Goal: Navigation & Orientation: Find specific page/section

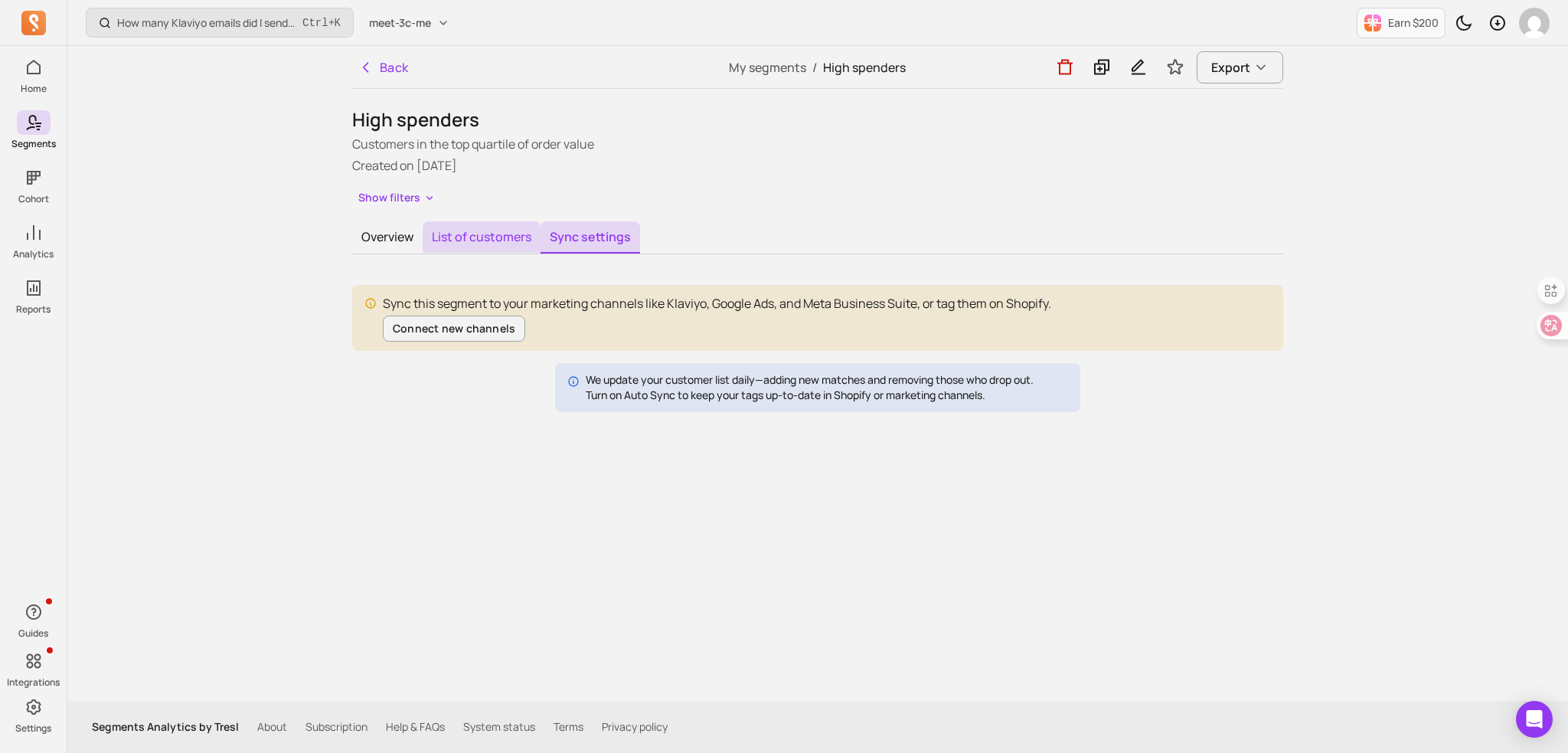
click at [466, 243] on button "List of customers" at bounding box center [482, 238] width 118 height 32
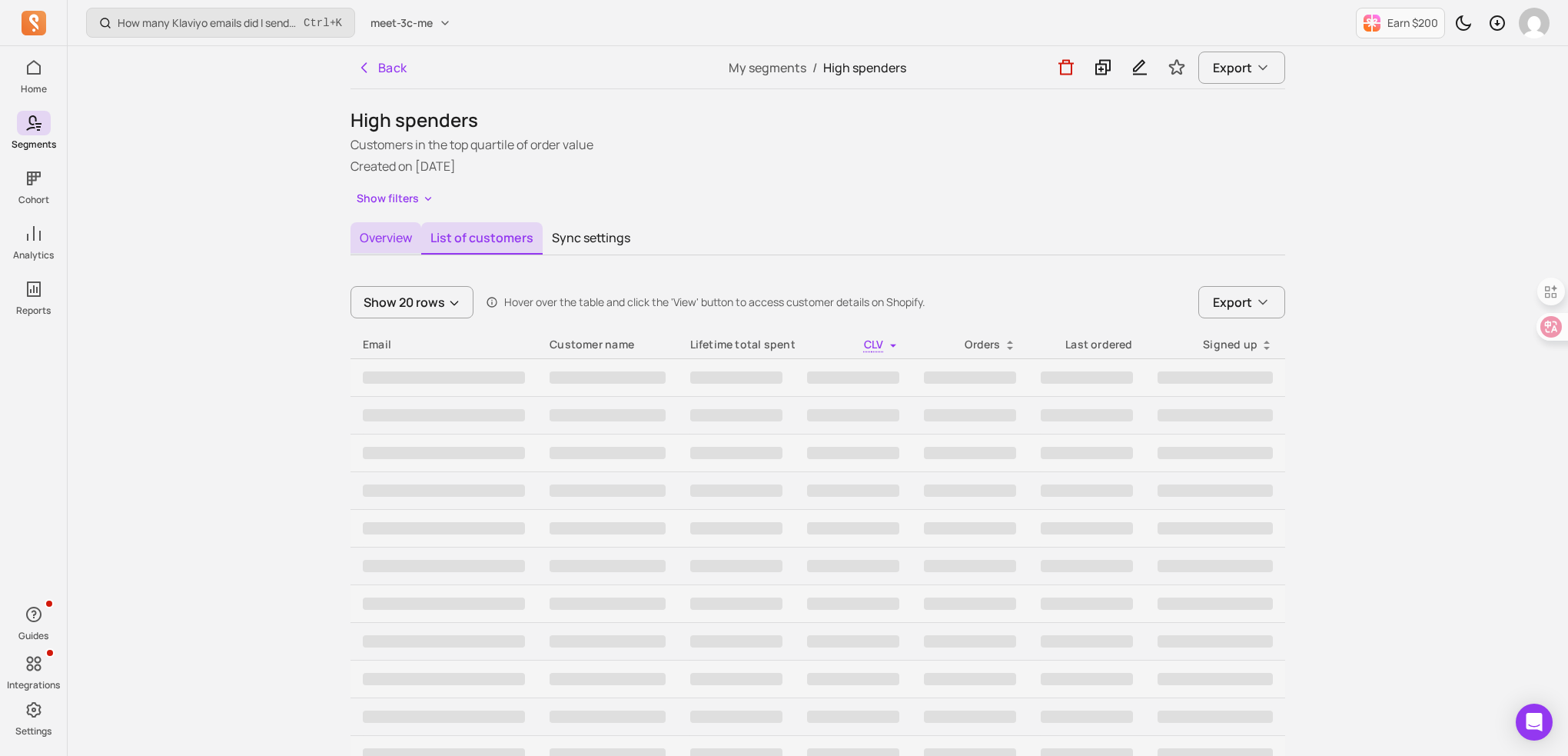
click at [396, 237] on button "Overview" at bounding box center [386, 239] width 71 height 32
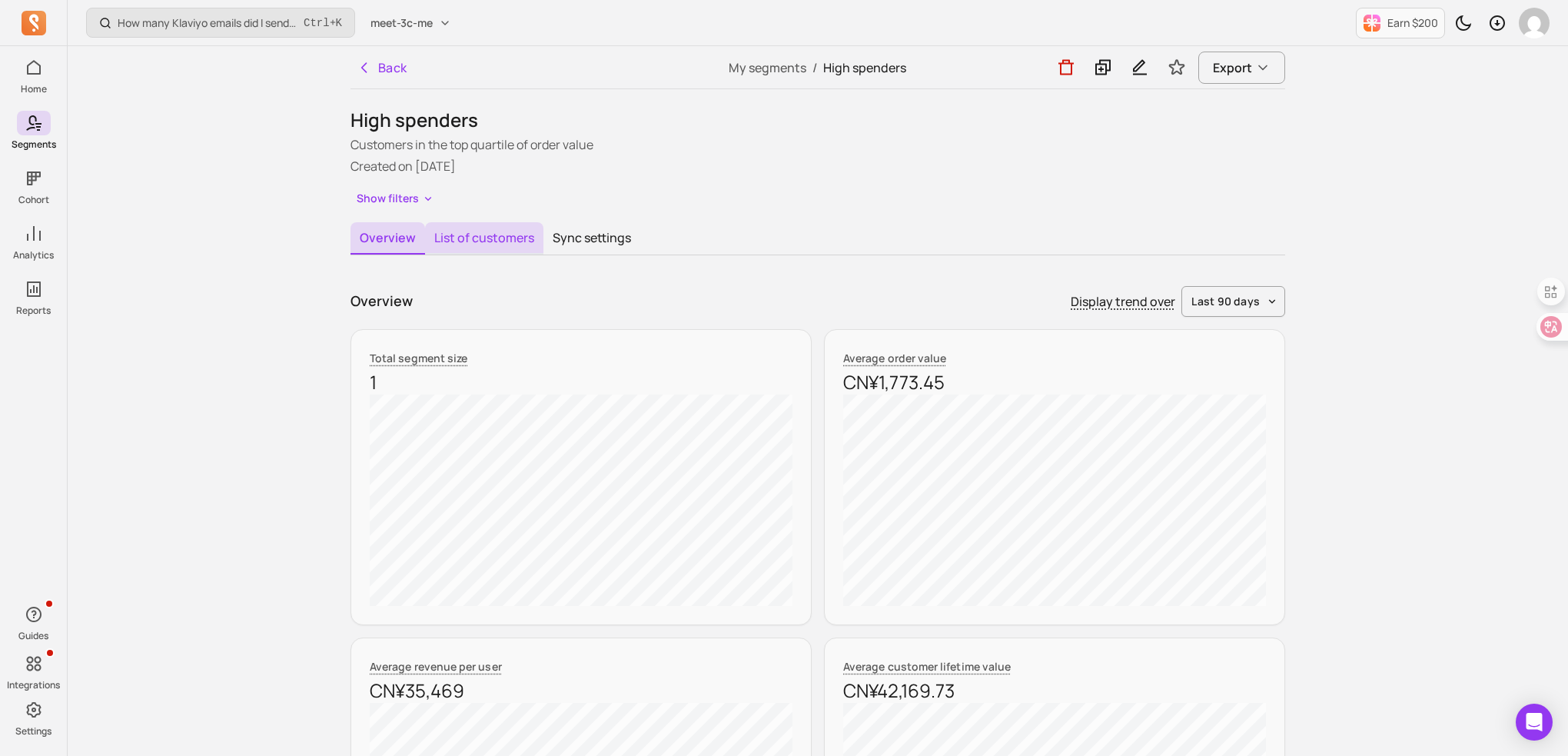
click at [467, 229] on button "List of customers" at bounding box center [484, 239] width 119 height 32
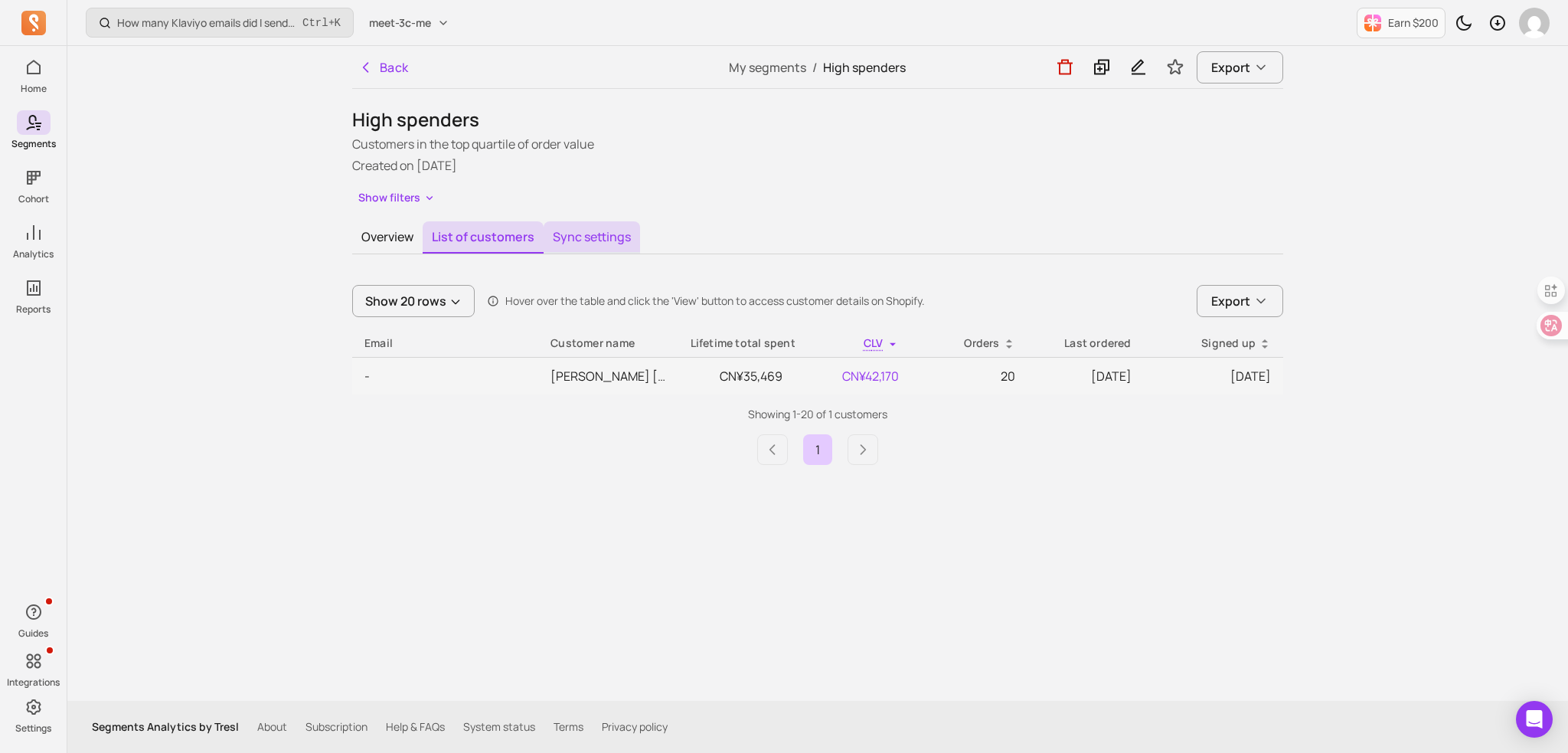
click at [574, 229] on button "Sync settings" at bounding box center [592, 238] width 97 height 32
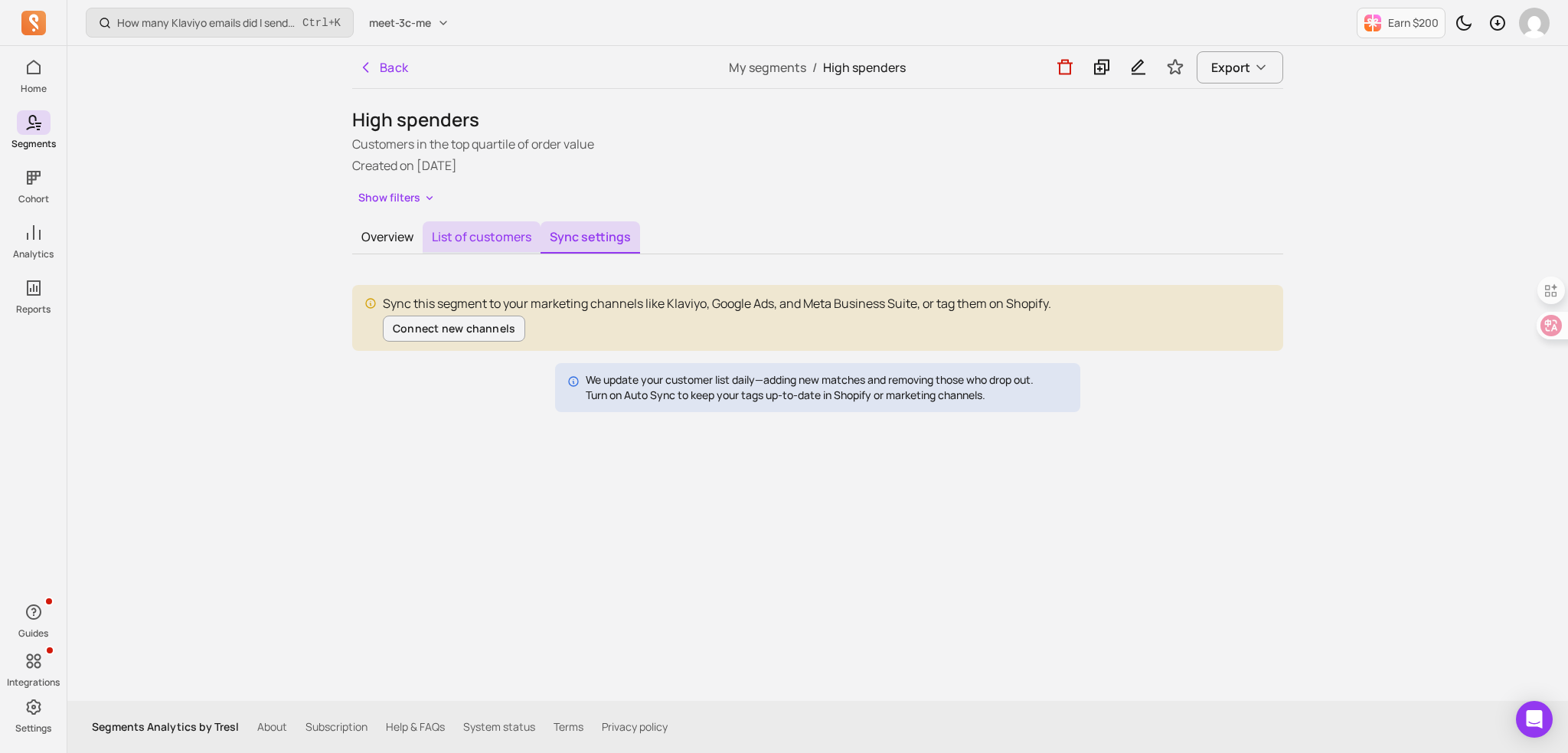
click at [465, 232] on button "List of customers" at bounding box center [482, 238] width 118 height 32
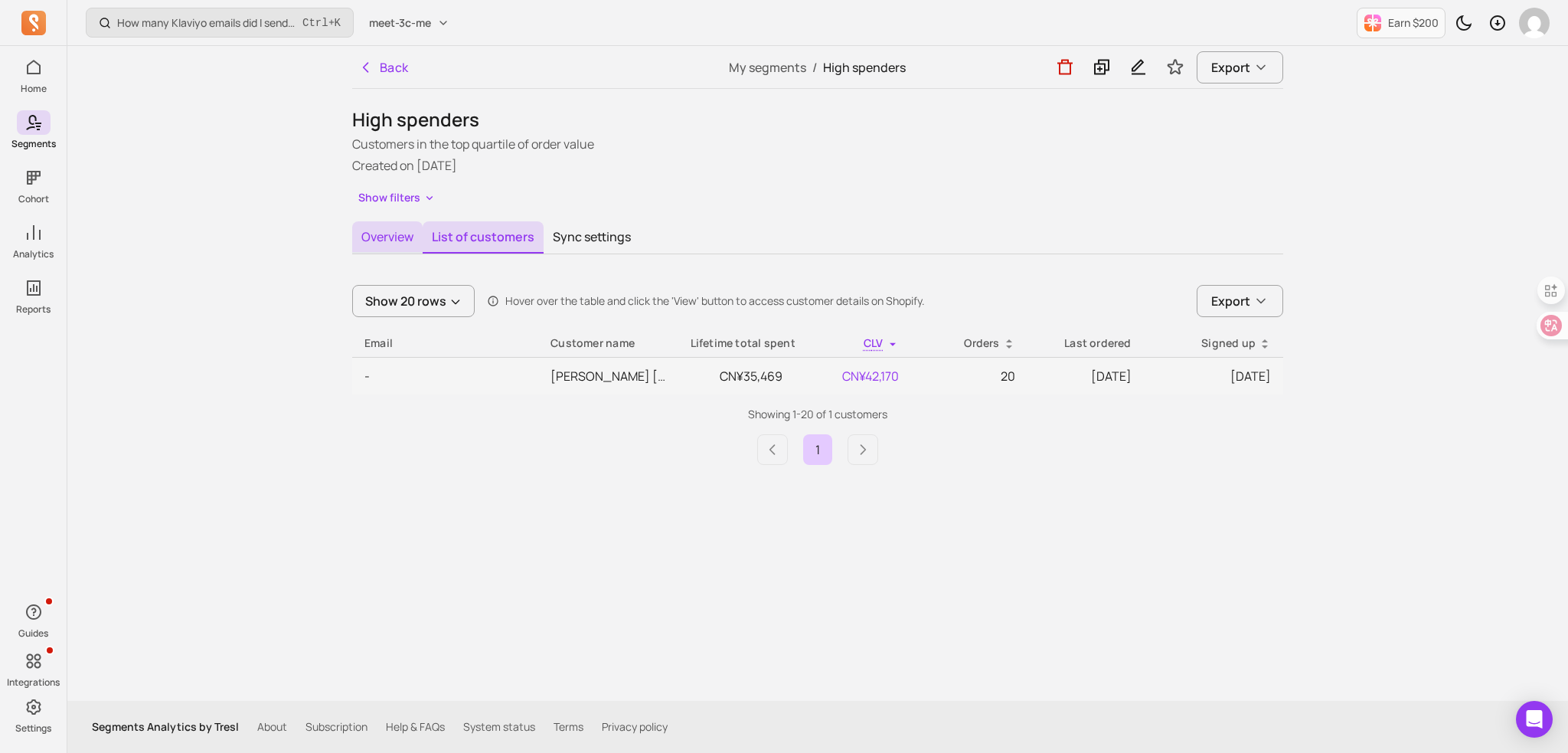
click at [386, 229] on button "Overview" at bounding box center [387, 238] width 71 height 32
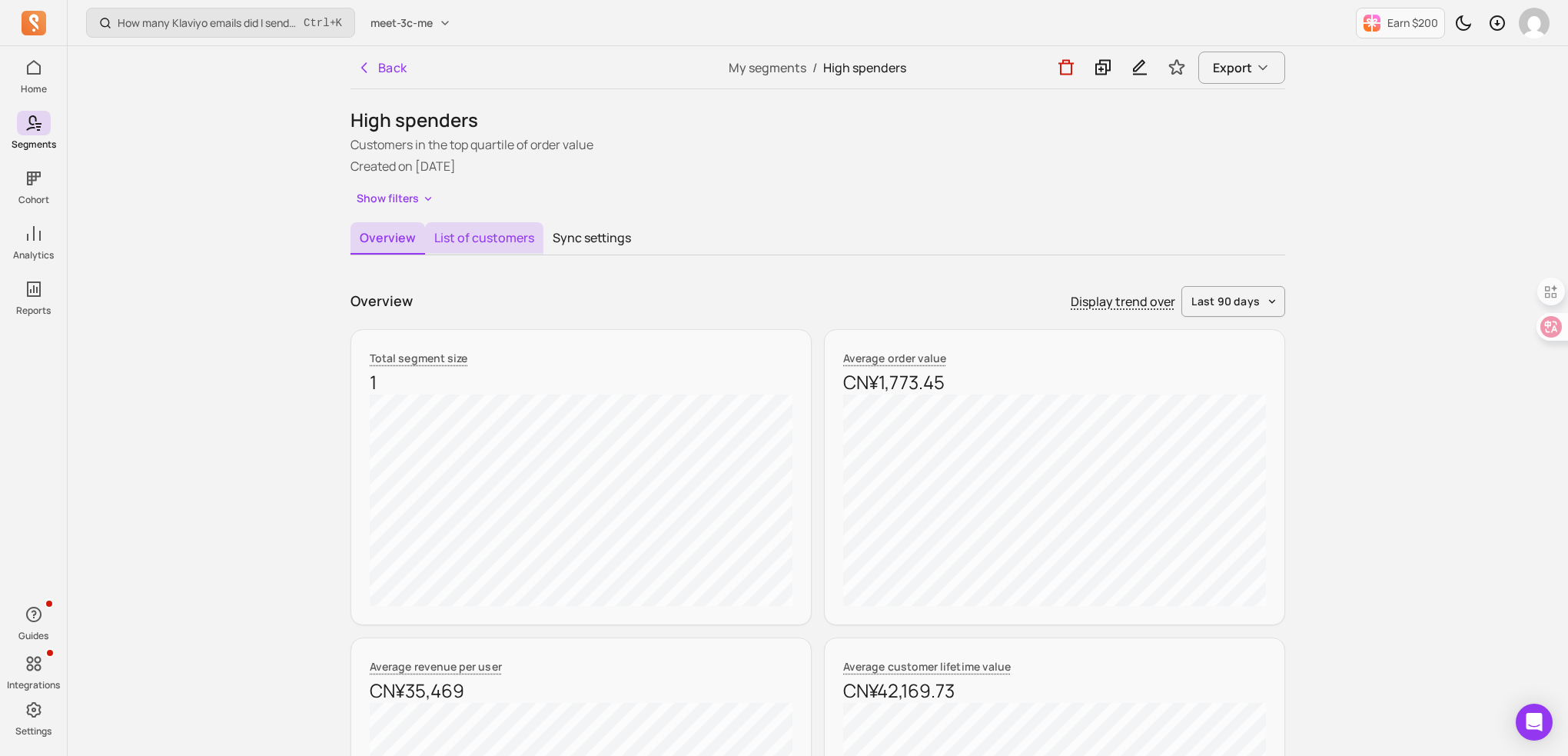
click at [468, 234] on button "List of customers" at bounding box center [484, 239] width 119 height 32
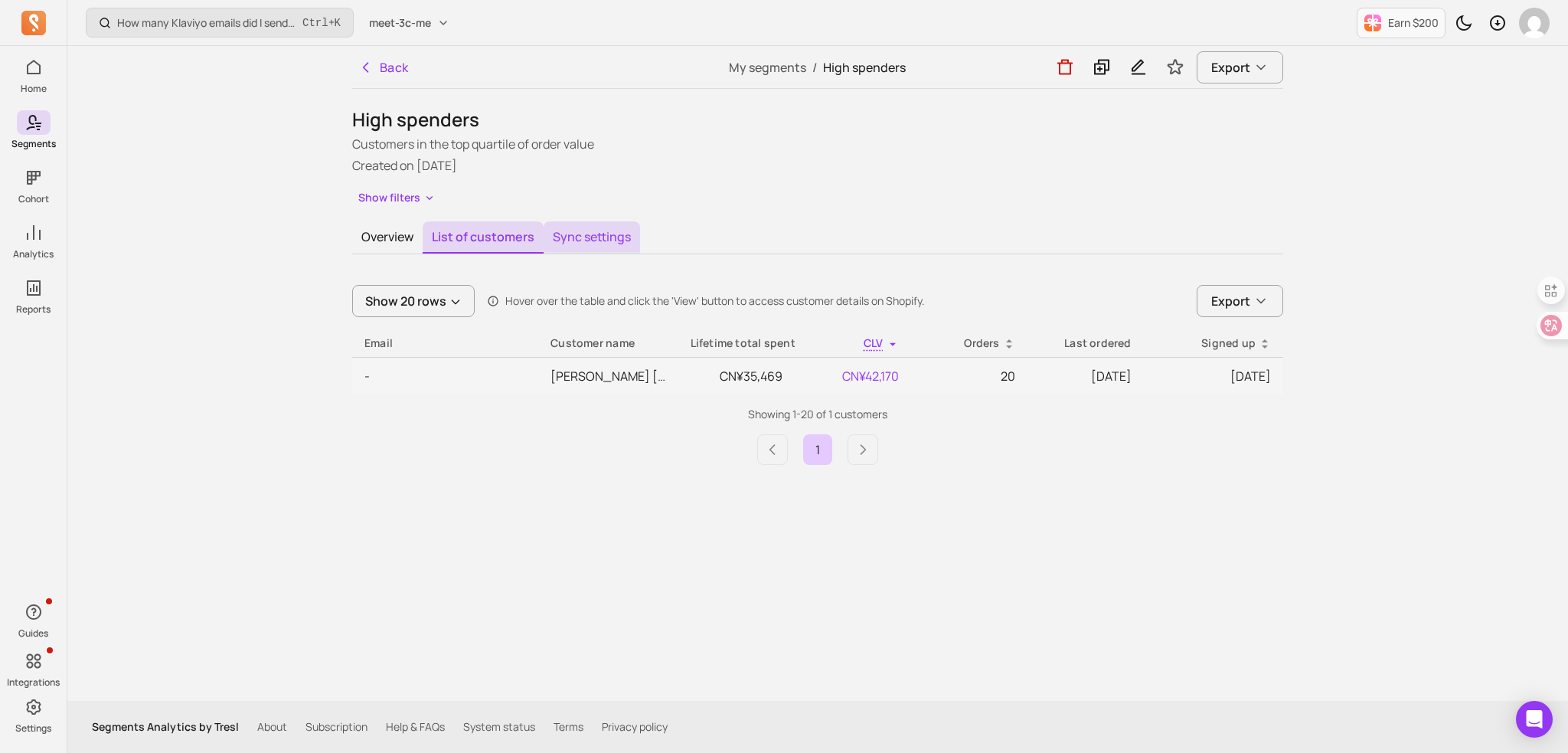
click at [578, 234] on button "Sync settings" at bounding box center [592, 238] width 97 height 32
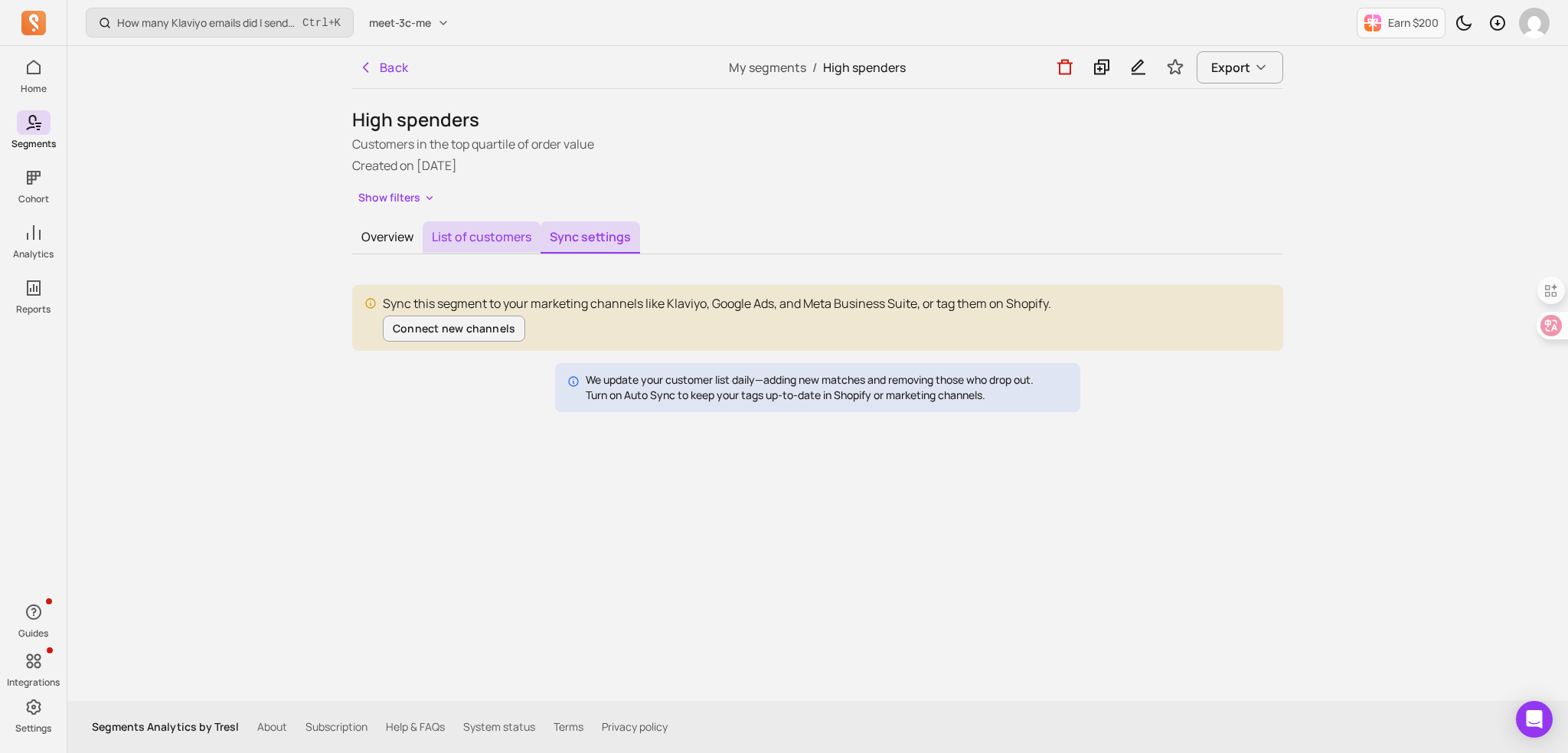
click at [464, 231] on button "List of customers" at bounding box center [482, 238] width 118 height 32
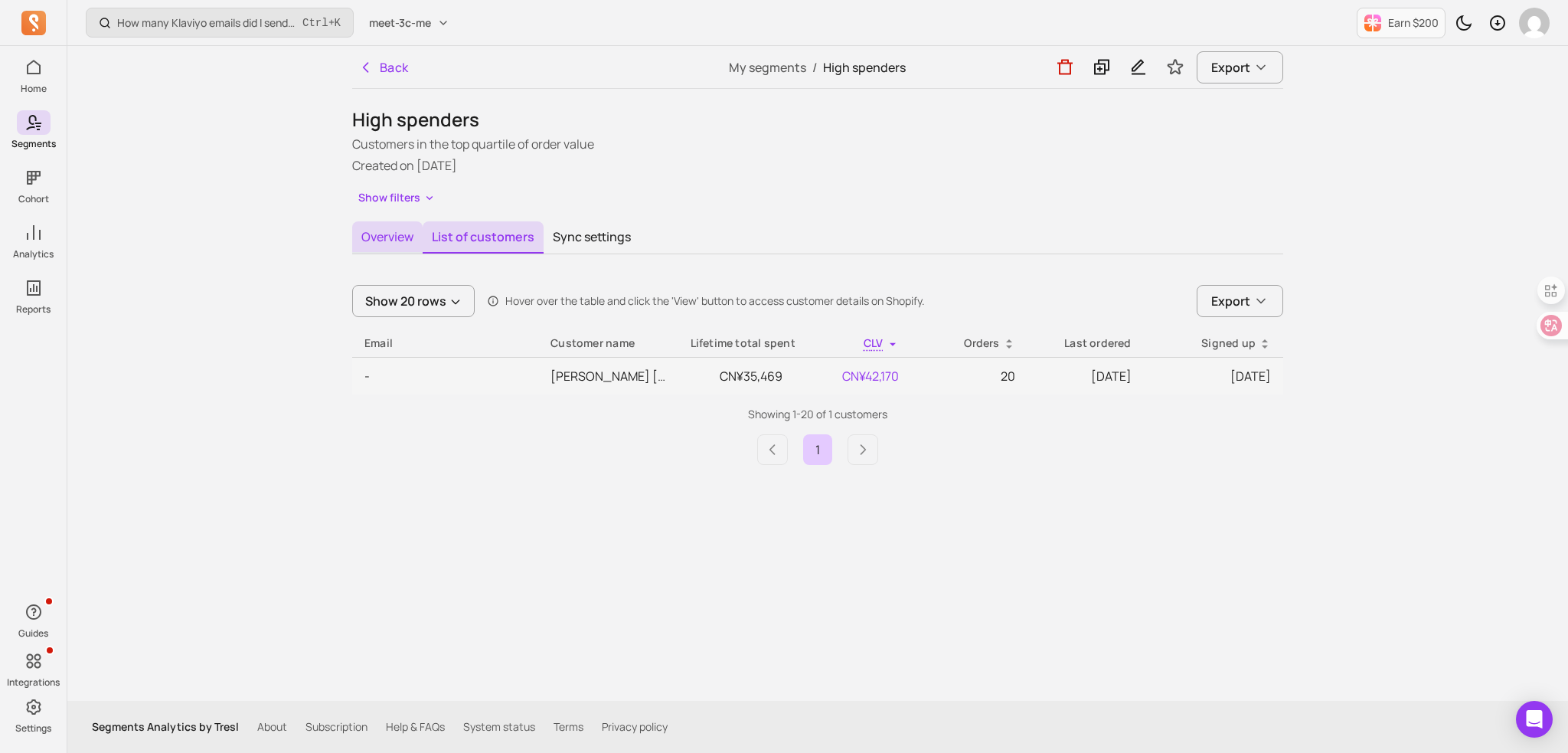
click at [385, 236] on button "Overview" at bounding box center [387, 238] width 71 height 32
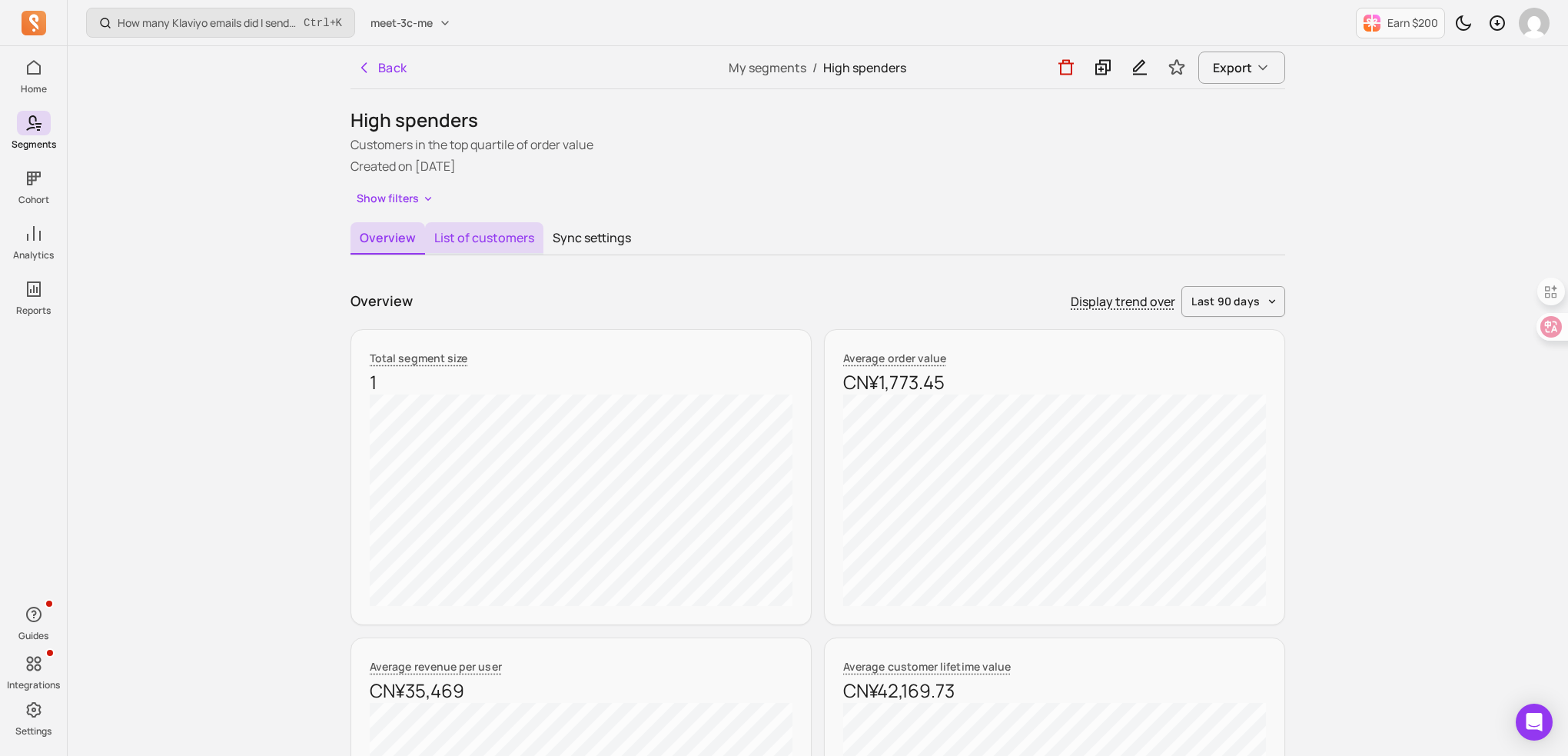
click at [476, 237] on button "List of customers" at bounding box center [484, 239] width 119 height 32
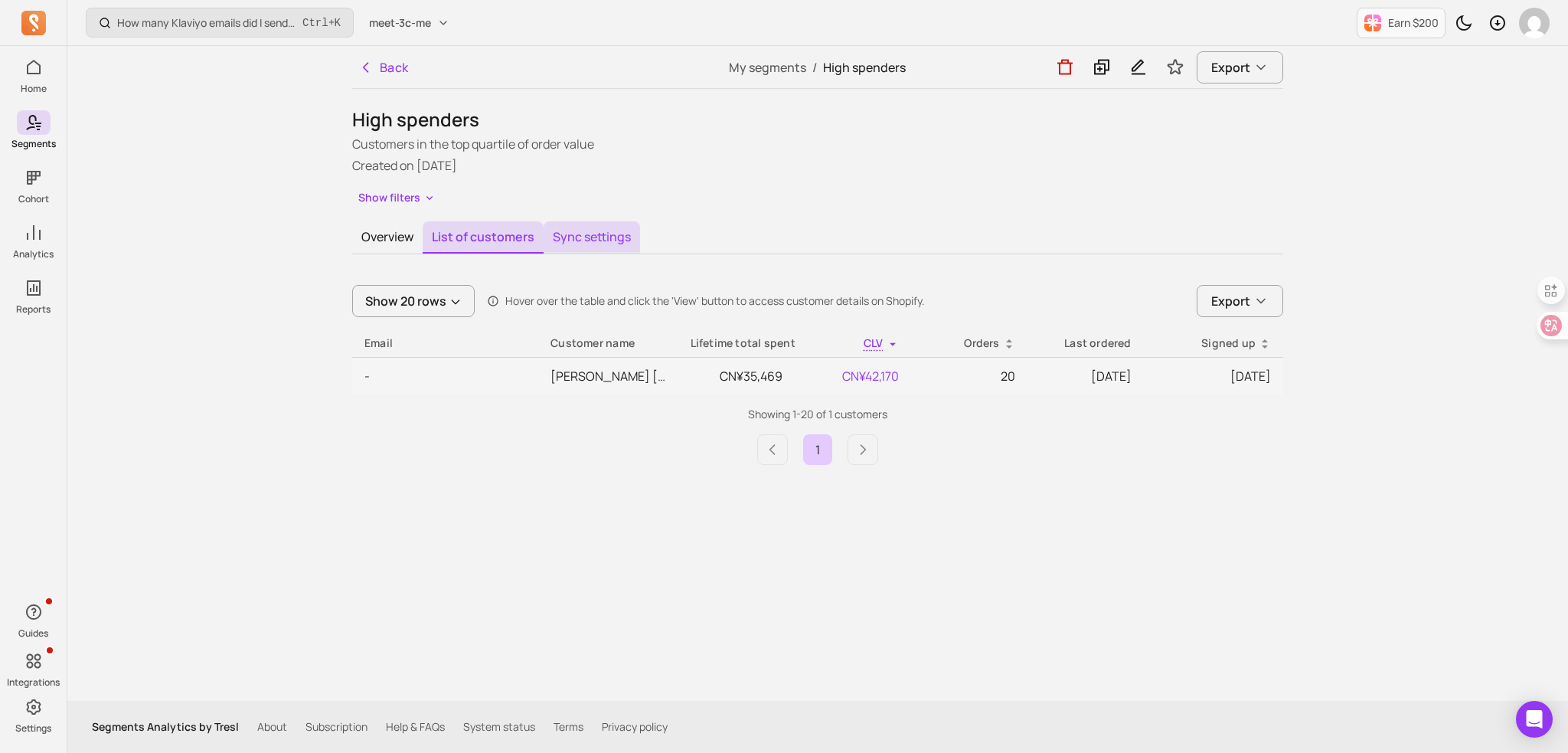
click at [593, 235] on button "Sync settings" at bounding box center [592, 238] width 97 height 32
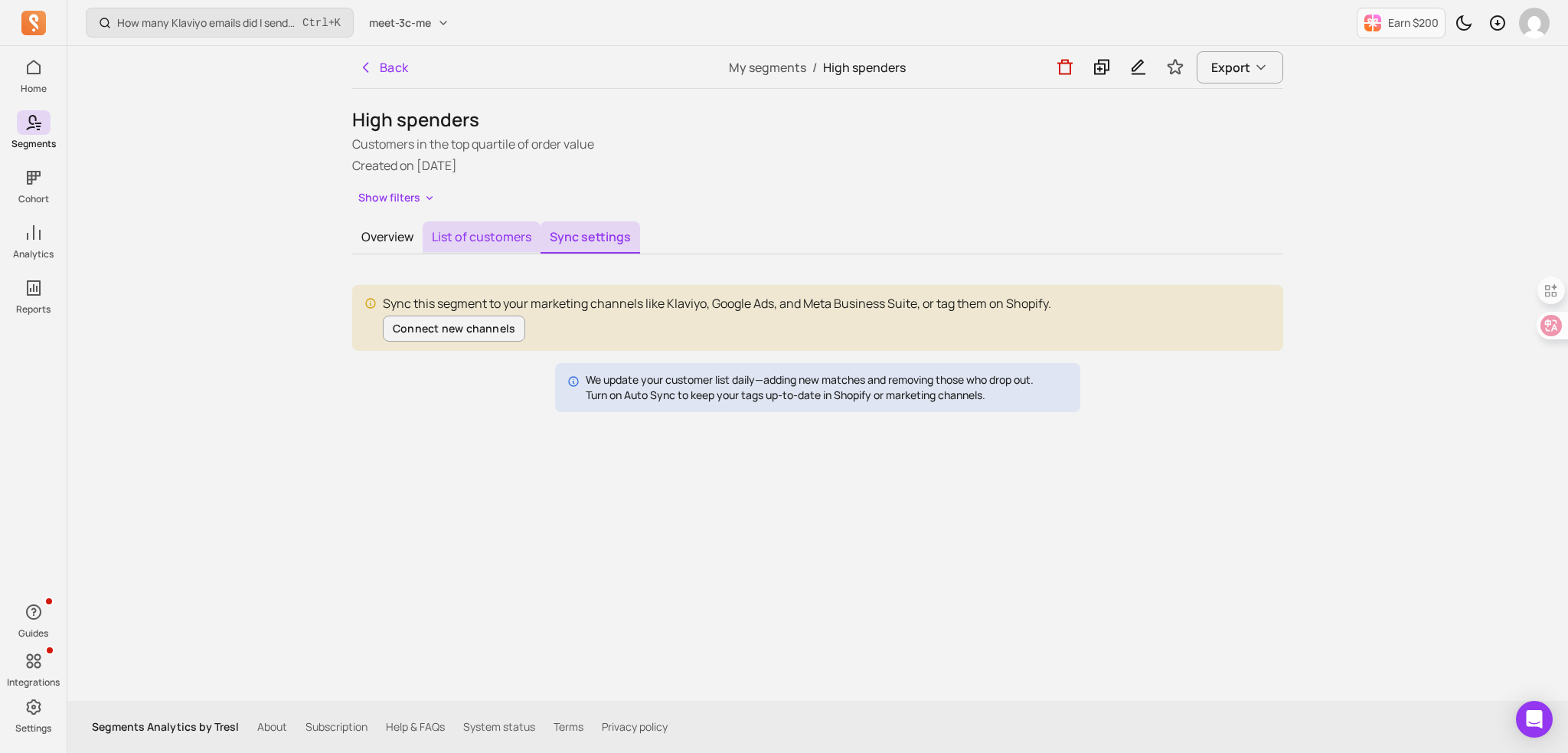
click at [476, 235] on button "List of customers" at bounding box center [482, 238] width 118 height 32
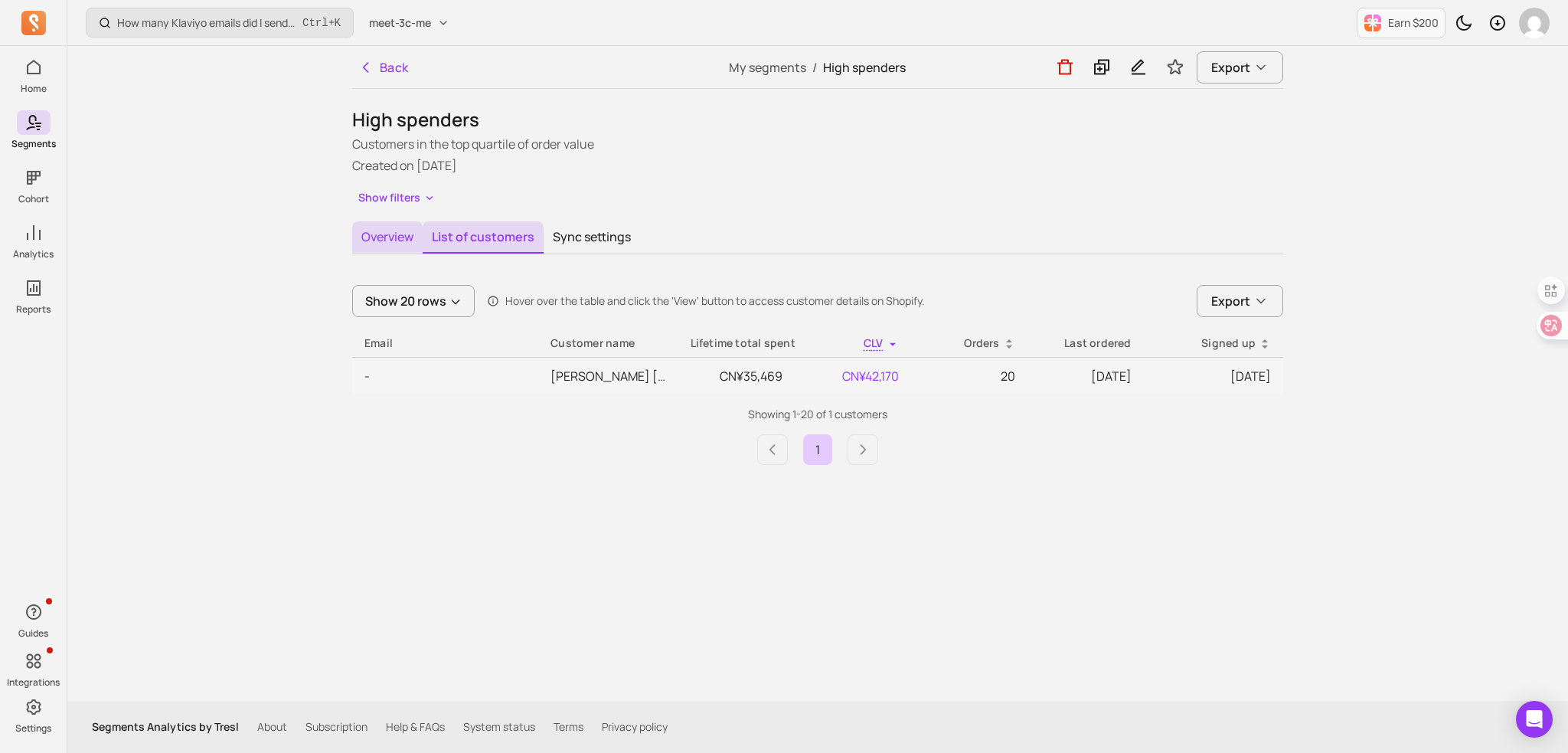
click at [385, 239] on button "Overview" at bounding box center [387, 238] width 71 height 32
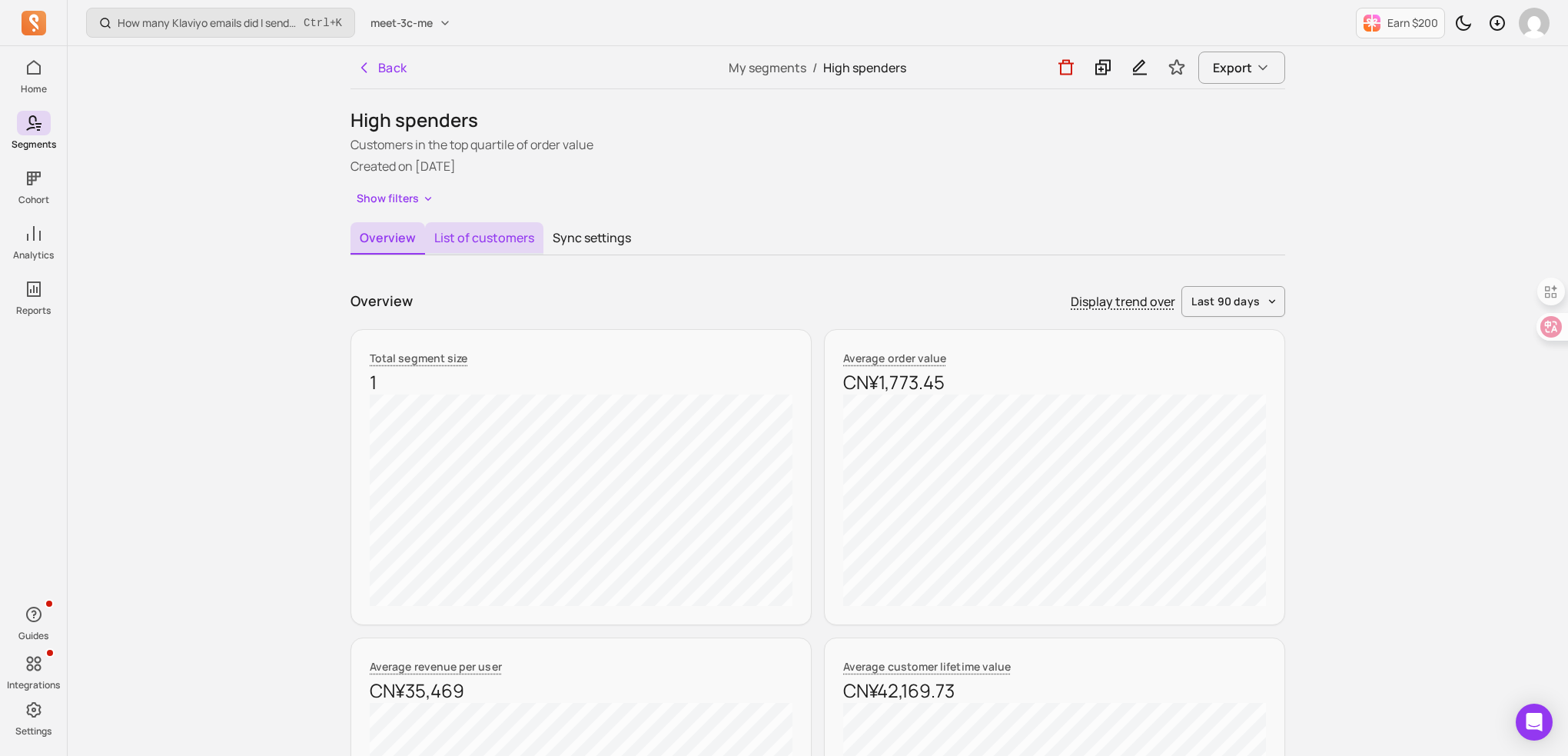
click at [476, 239] on button "List of customers" at bounding box center [484, 239] width 119 height 32
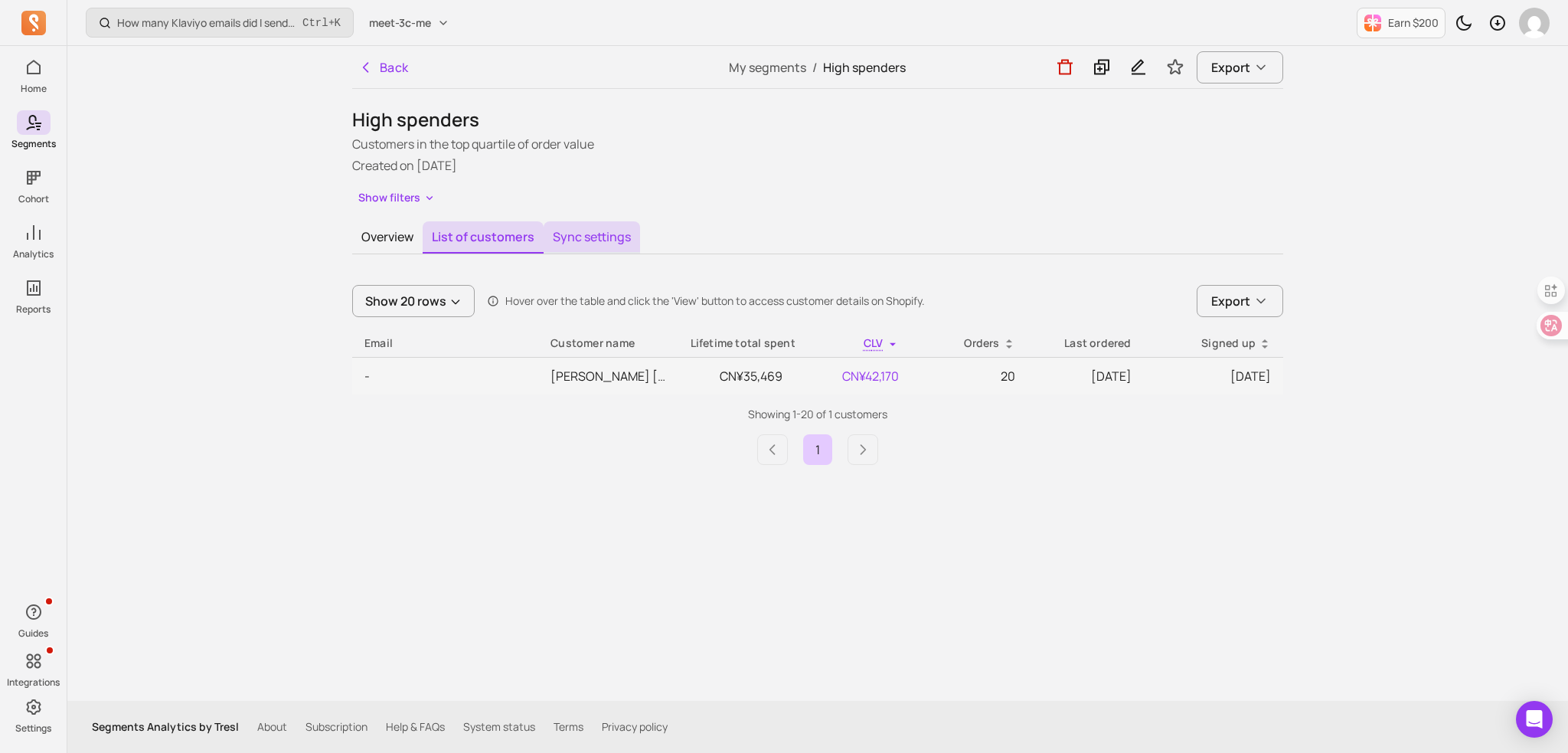
click at [584, 231] on button "Sync settings" at bounding box center [592, 238] width 97 height 32
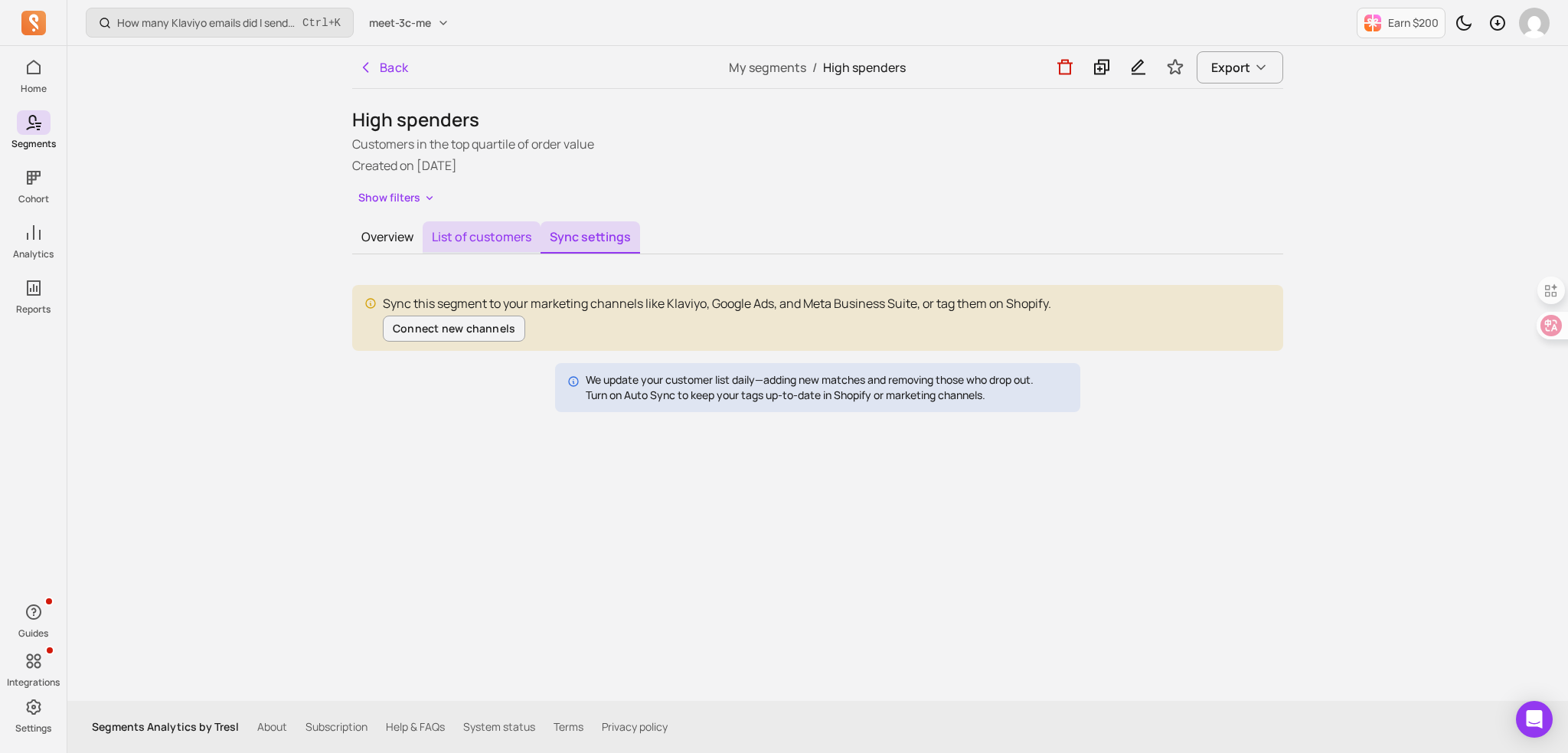
click at [467, 237] on button "List of customers" at bounding box center [482, 238] width 118 height 32
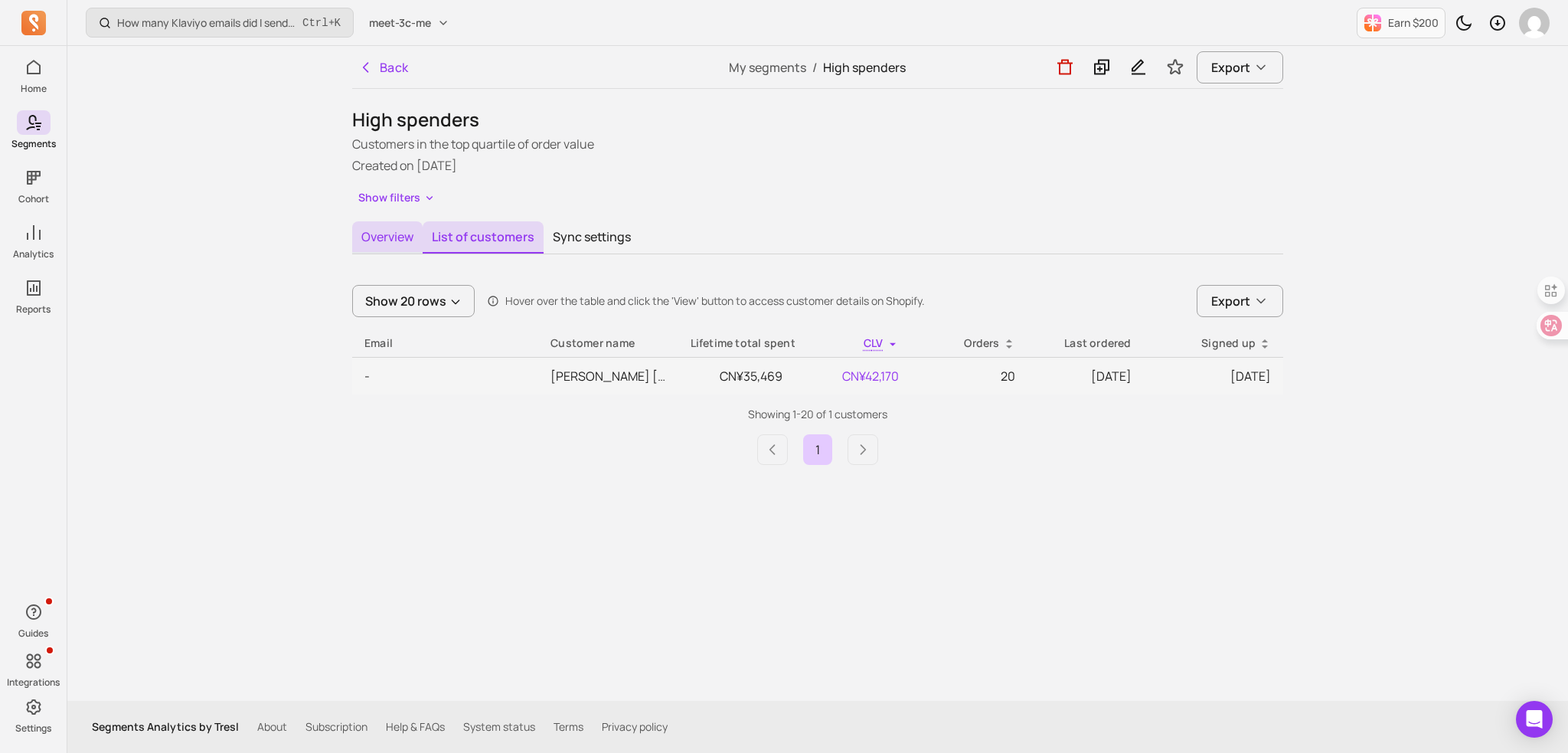
click at [380, 238] on button "Overview" at bounding box center [387, 238] width 71 height 32
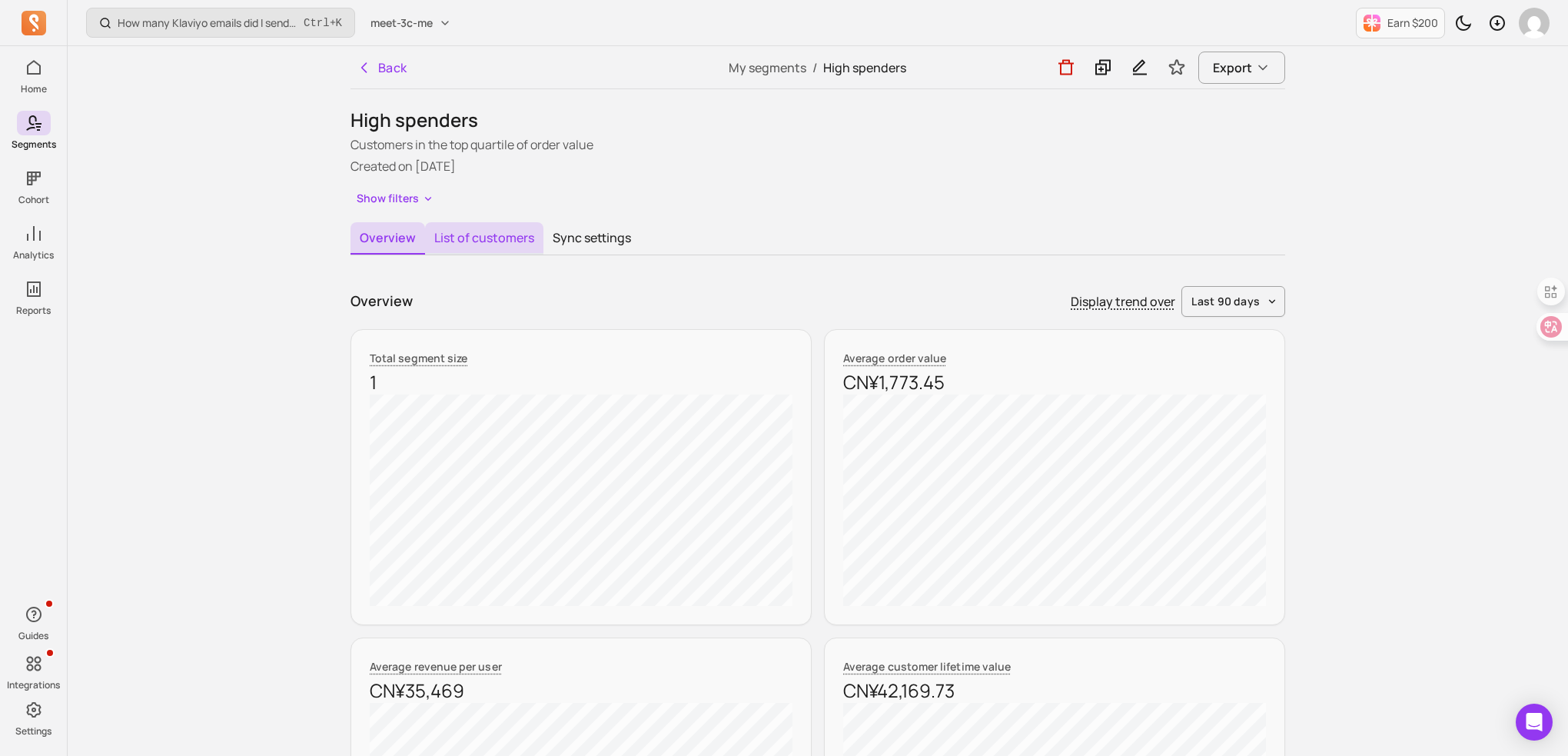
click at [470, 239] on button "List of customers" at bounding box center [484, 239] width 119 height 32
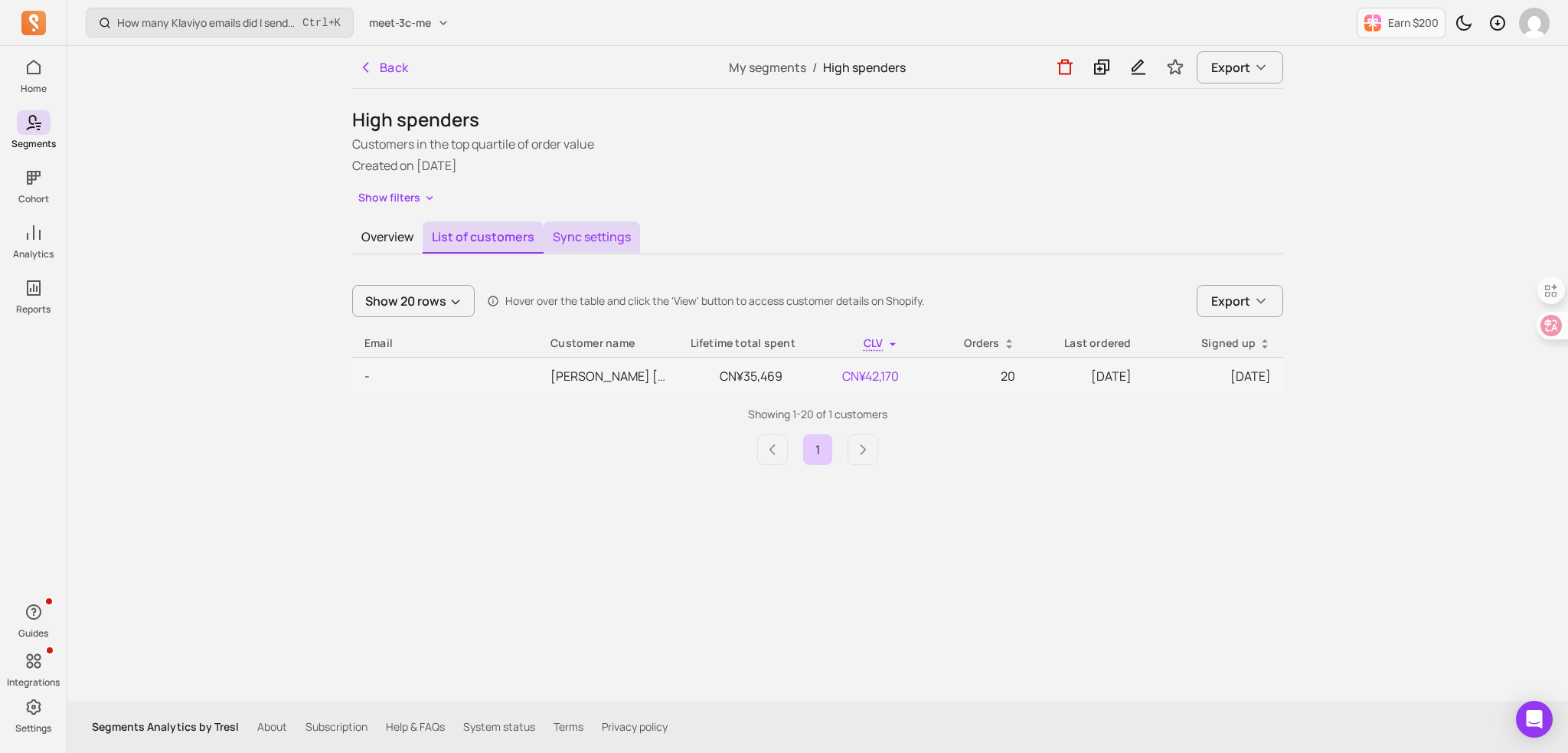
click at [581, 238] on button "Sync settings" at bounding box center [592, 238] width 97 height 32
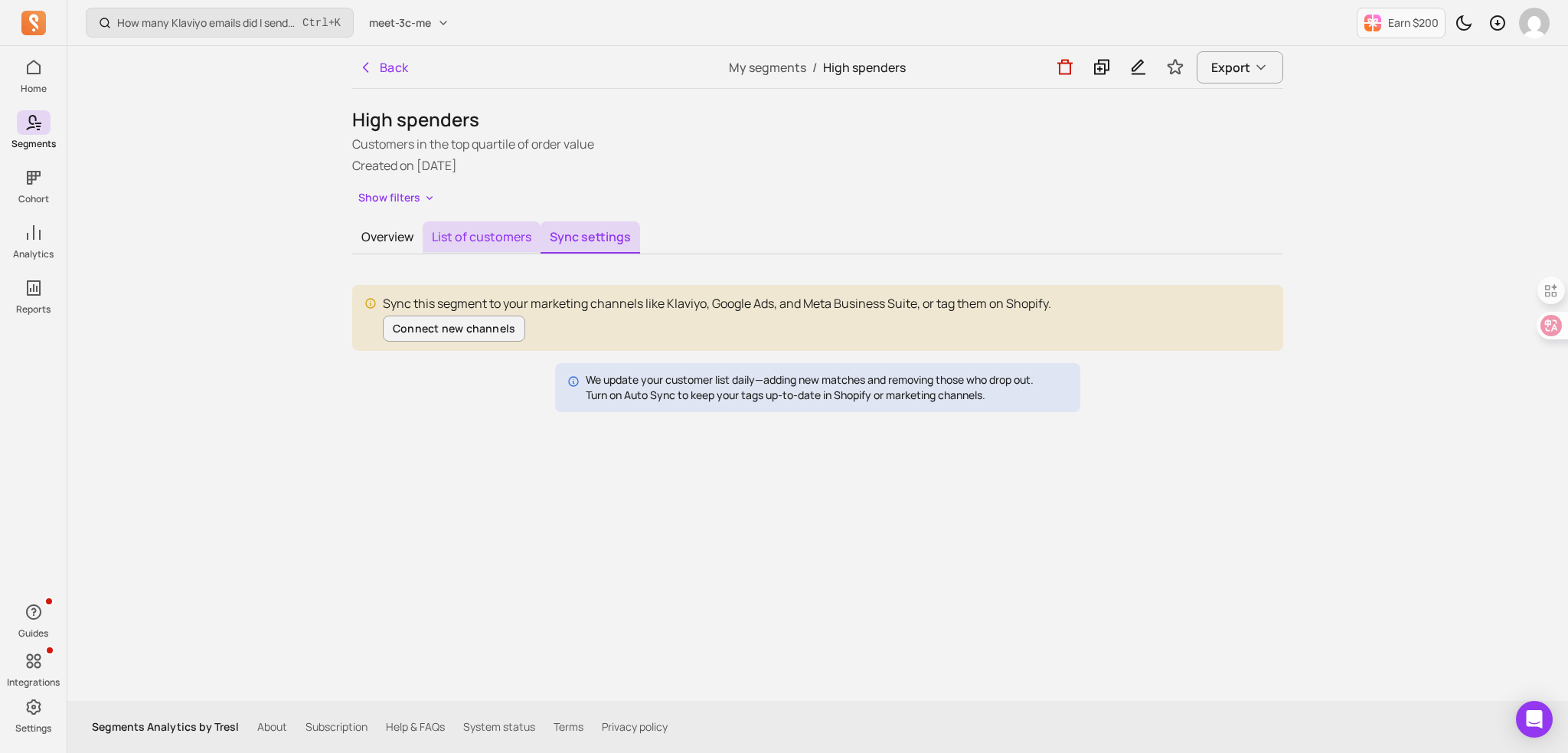
click at [472, 242] on button "List of customers" at bounding box center [482, 238] width 118 height 32
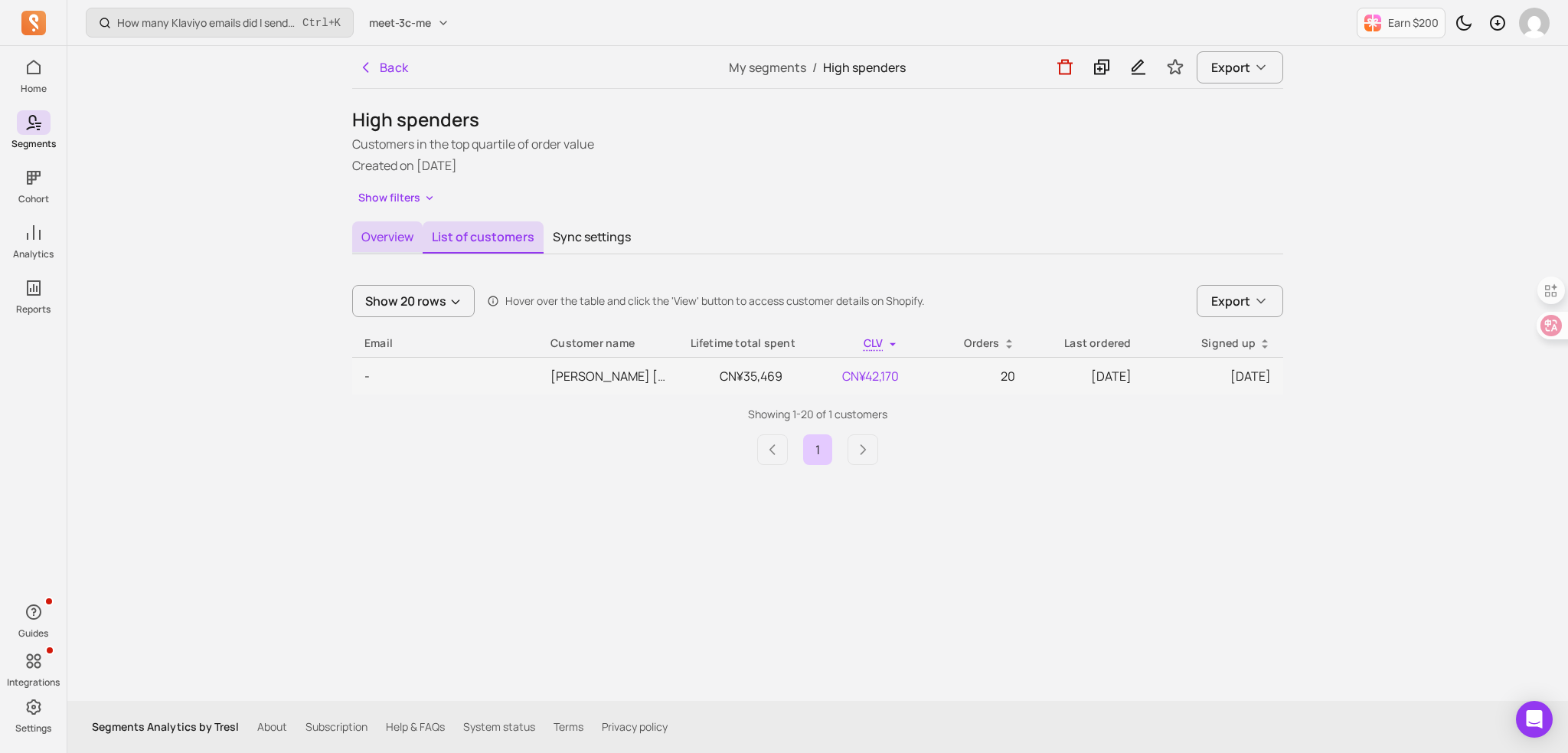
click at [385, 238] on button "Overview" at bounding box center [387, 238] width 71 height 32
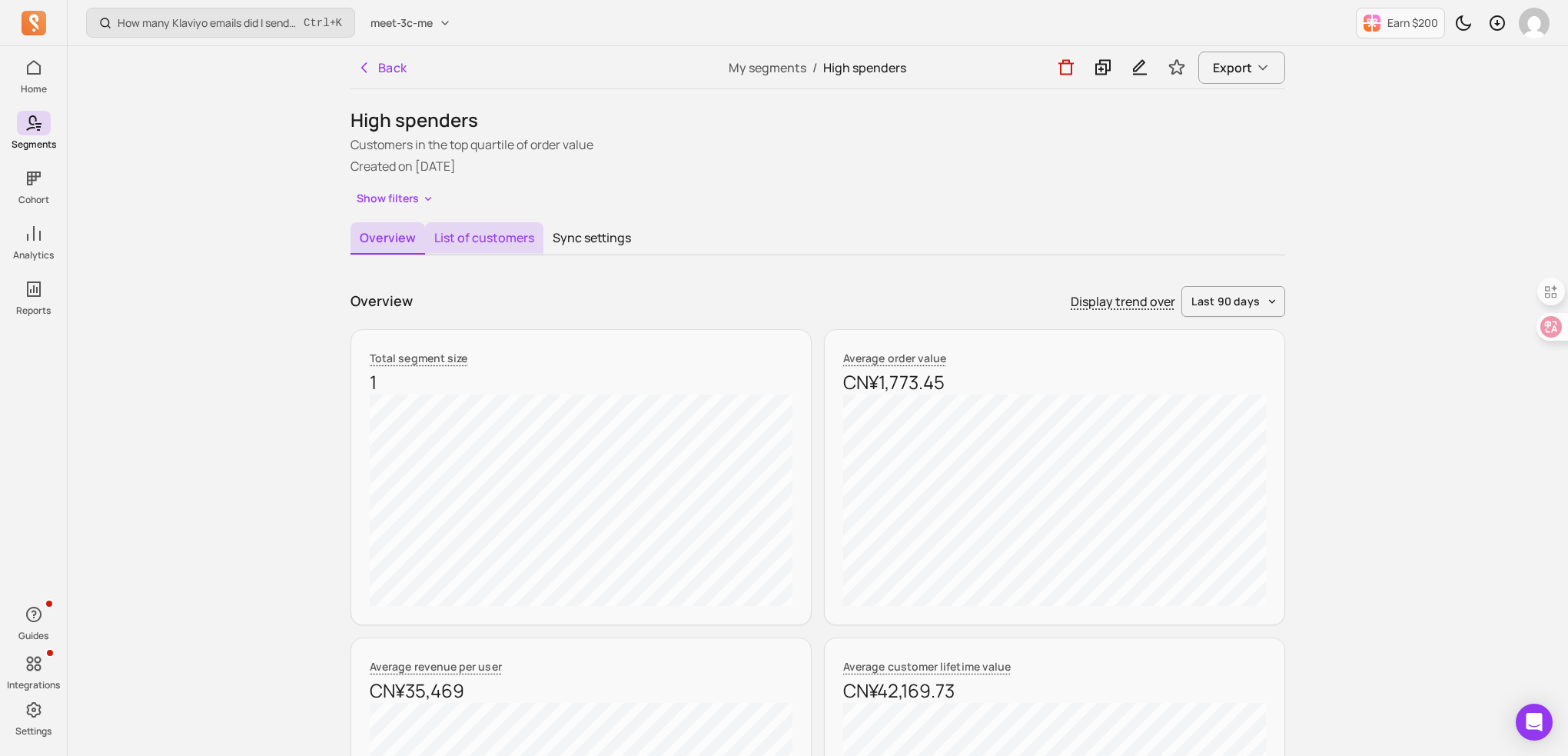
click at [476, 239] on button "List of customers" at bounding box center [484, 239] width 119 height 32
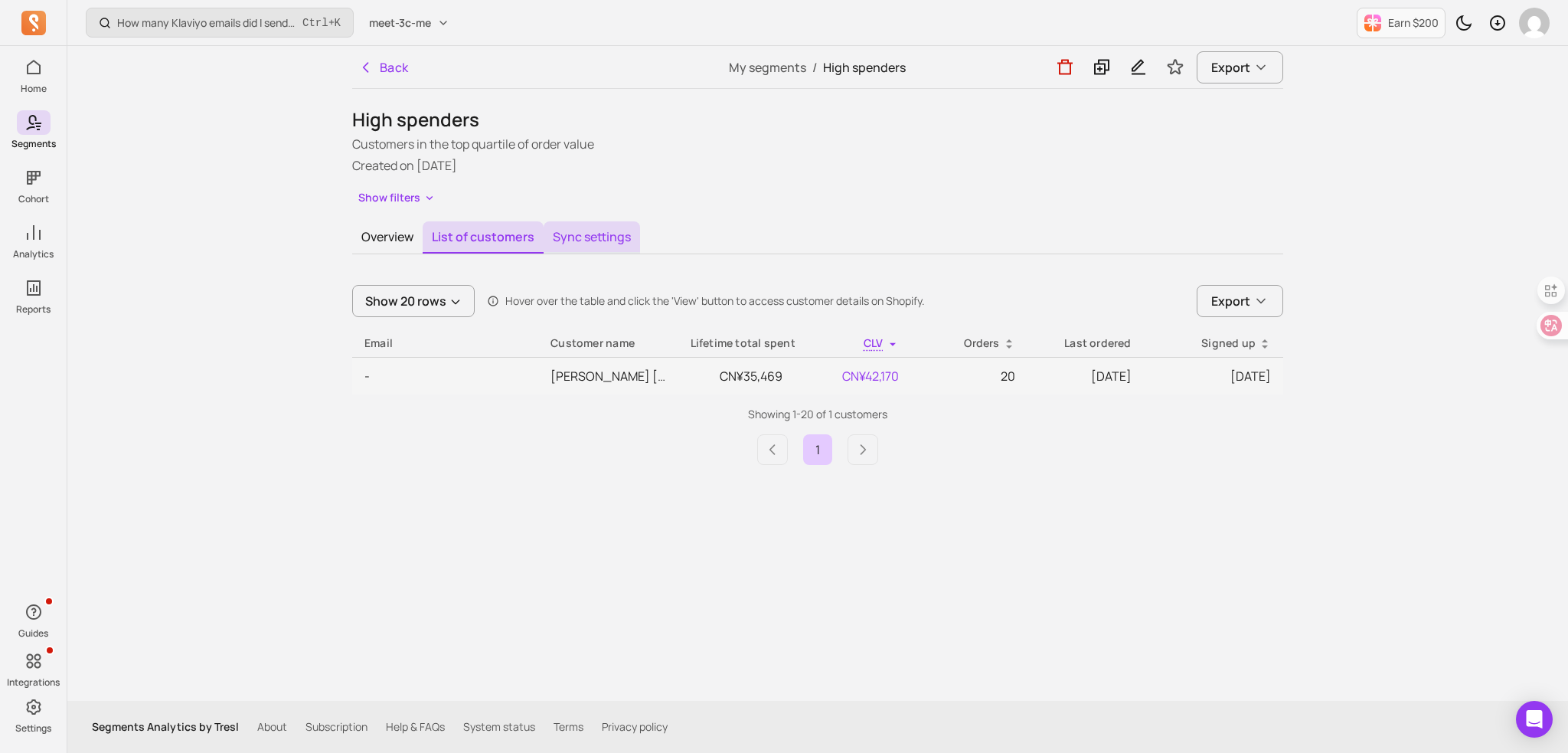
click at [582, 237] on button "Sync settings" at bounding box center [592, 238] width 97 height 32
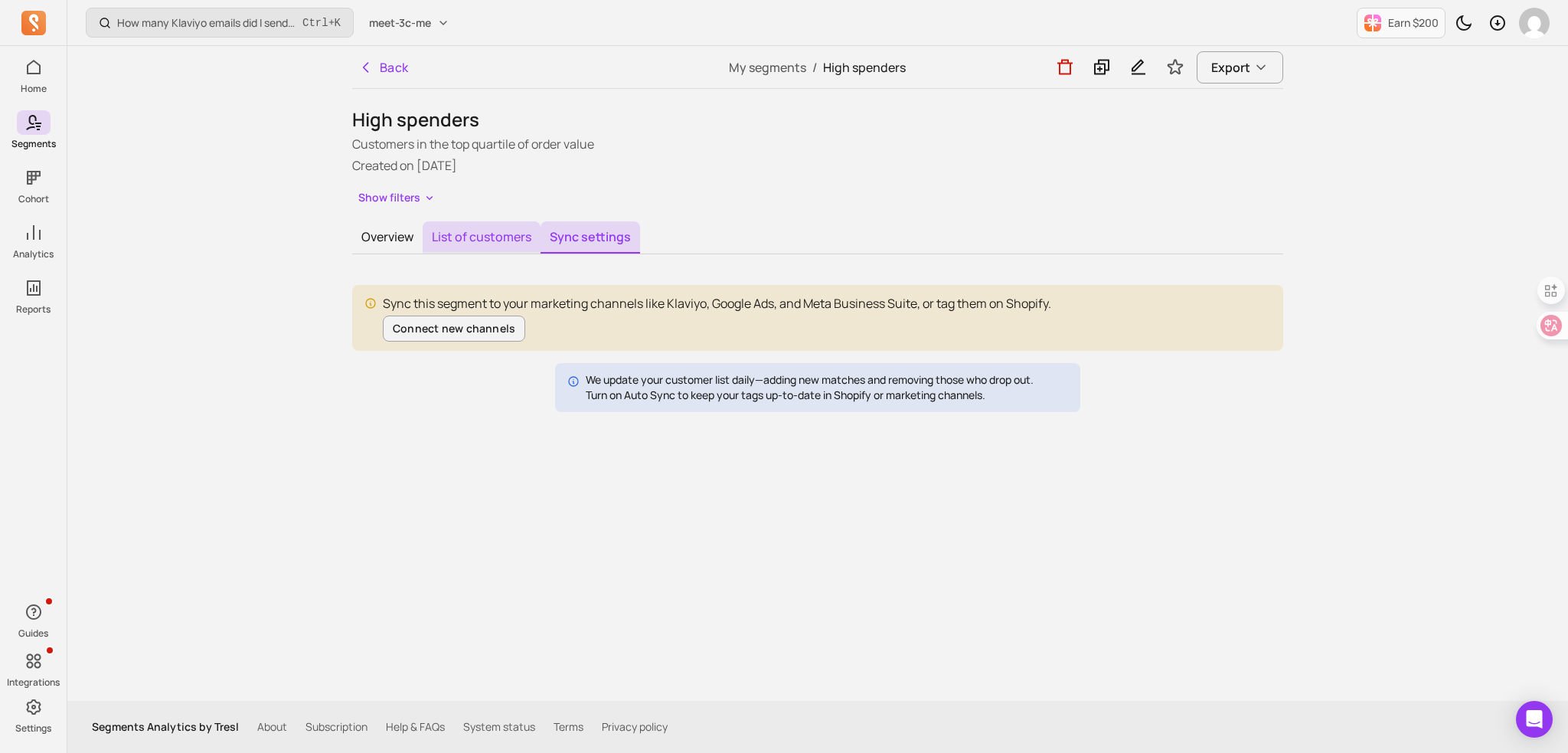
click at [479, 245] on button "List of customers" at bounding box center [482, 238] width 118 height 32
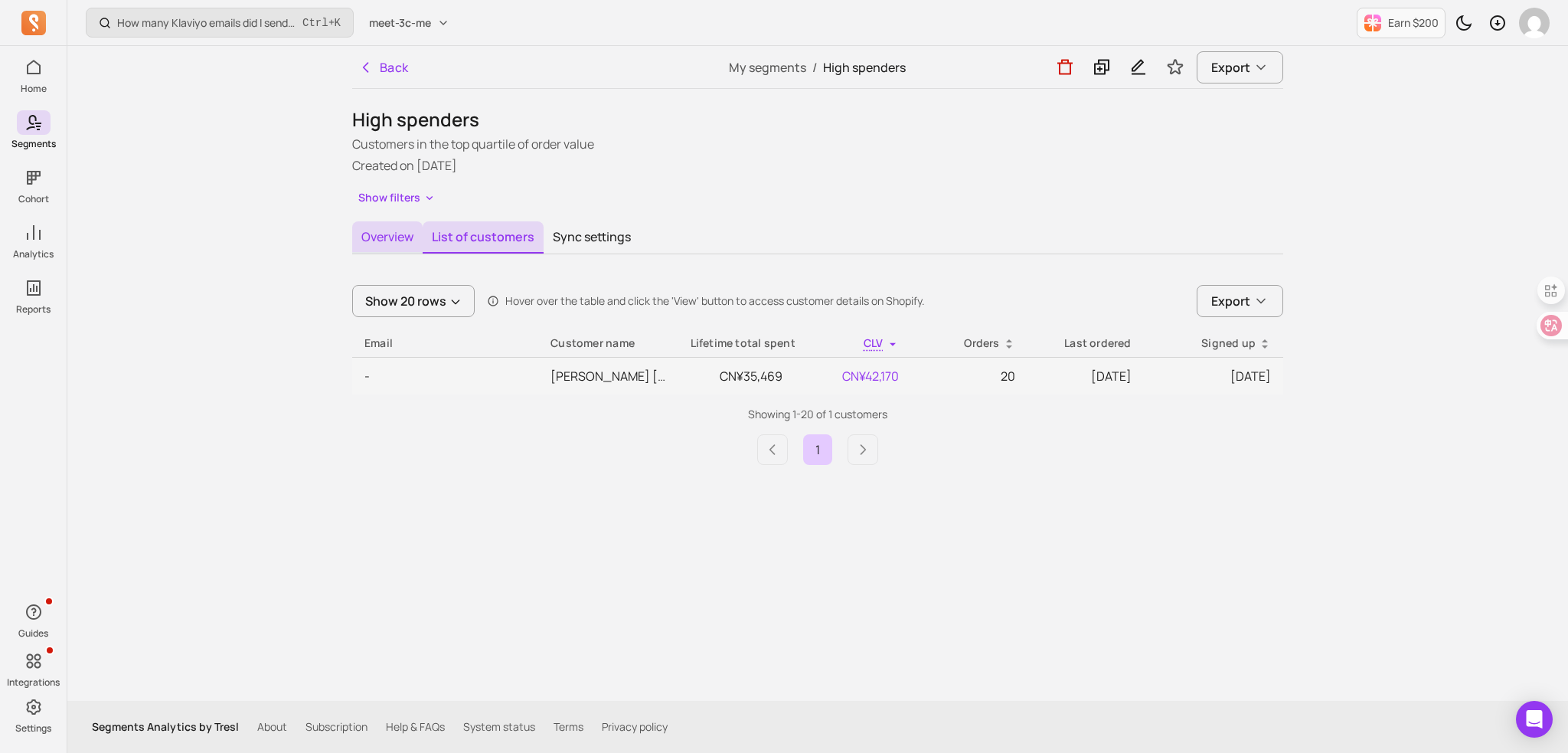
click at [386, 242] on button "Overview" at bounding box center [387, 238] width 71 height 32
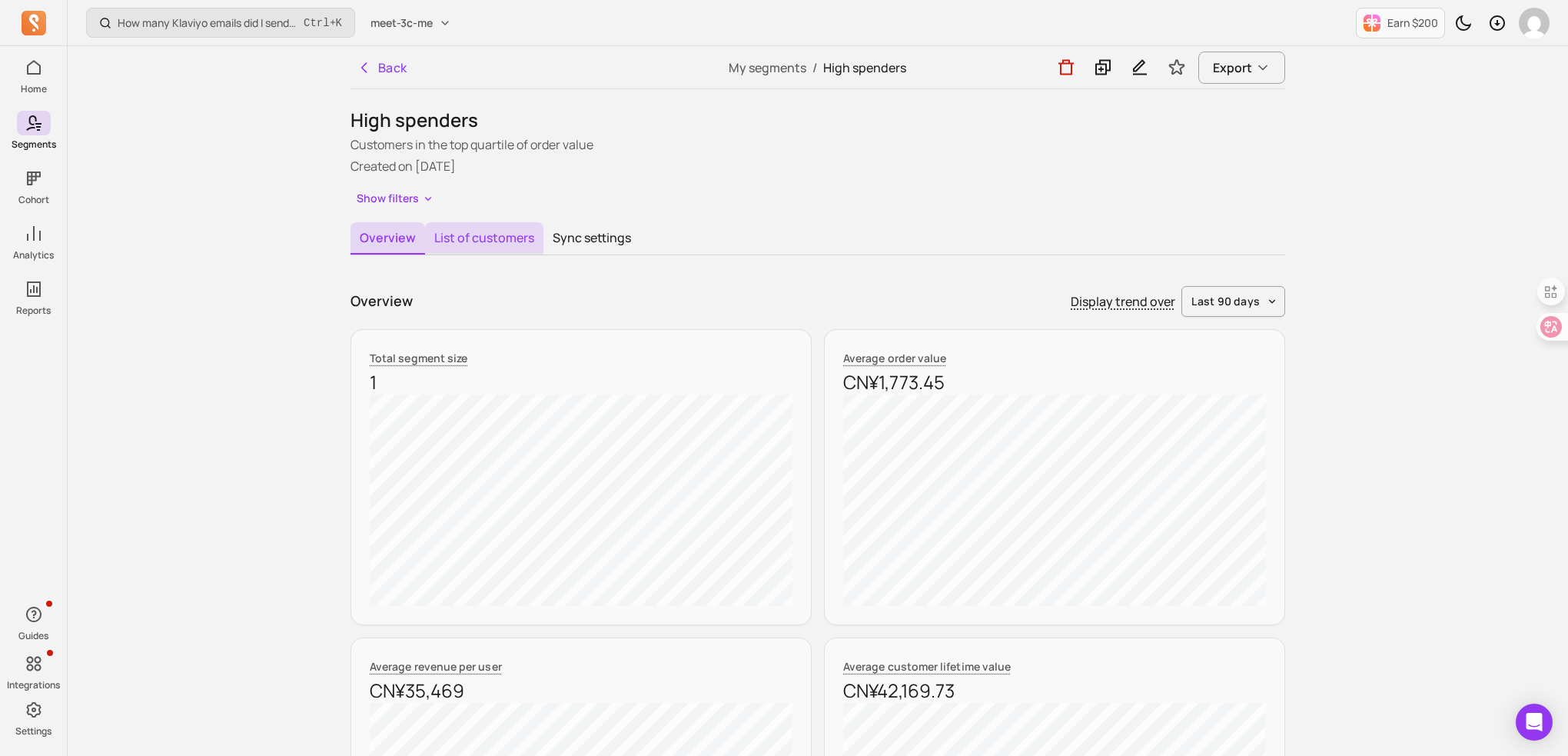
click at [484, 243] on button "List of customers" at bounding box center [484, 239] width 119 height 32
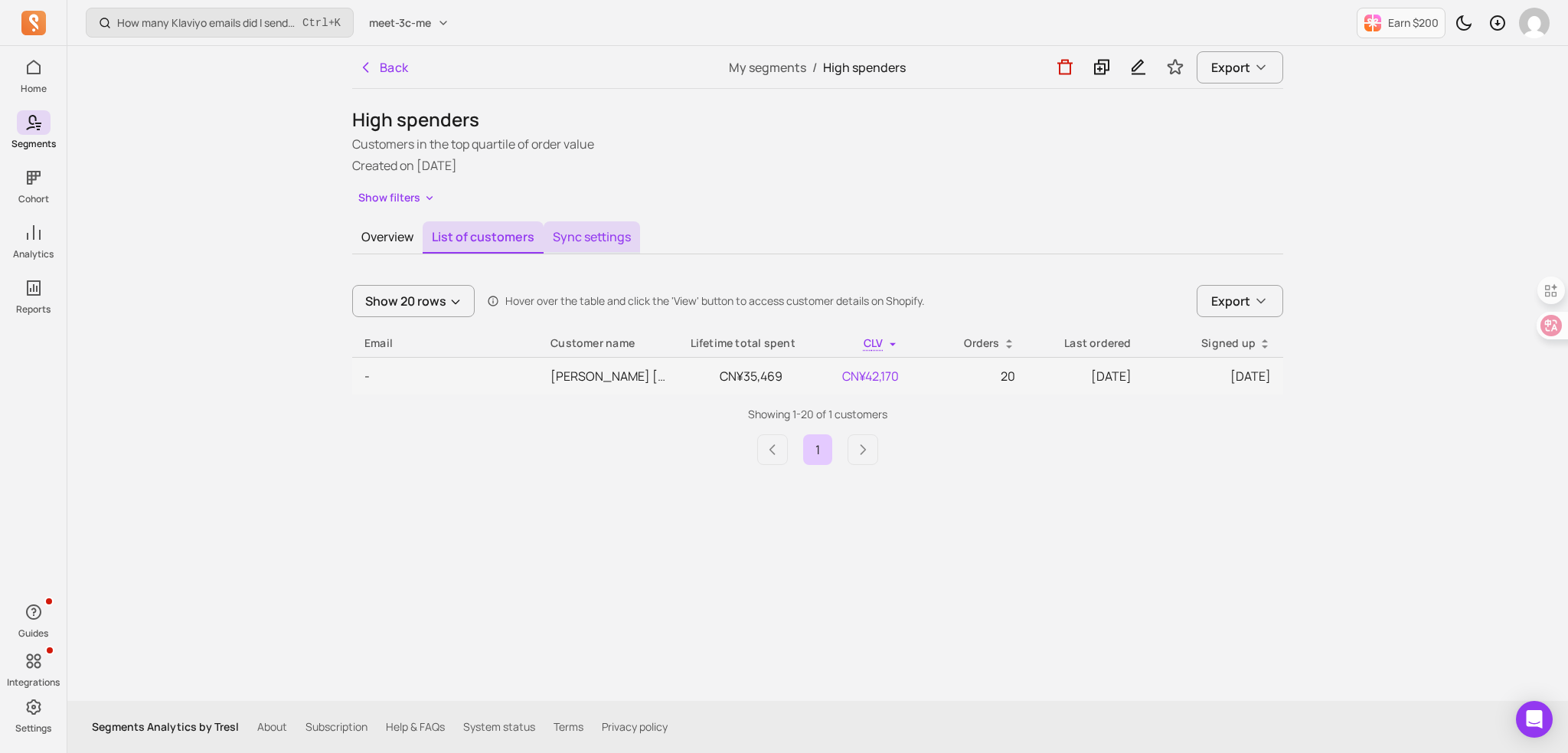
click at [580, 245] on button "Sync settings" at bounding box center [592, 238] width 97 height 32
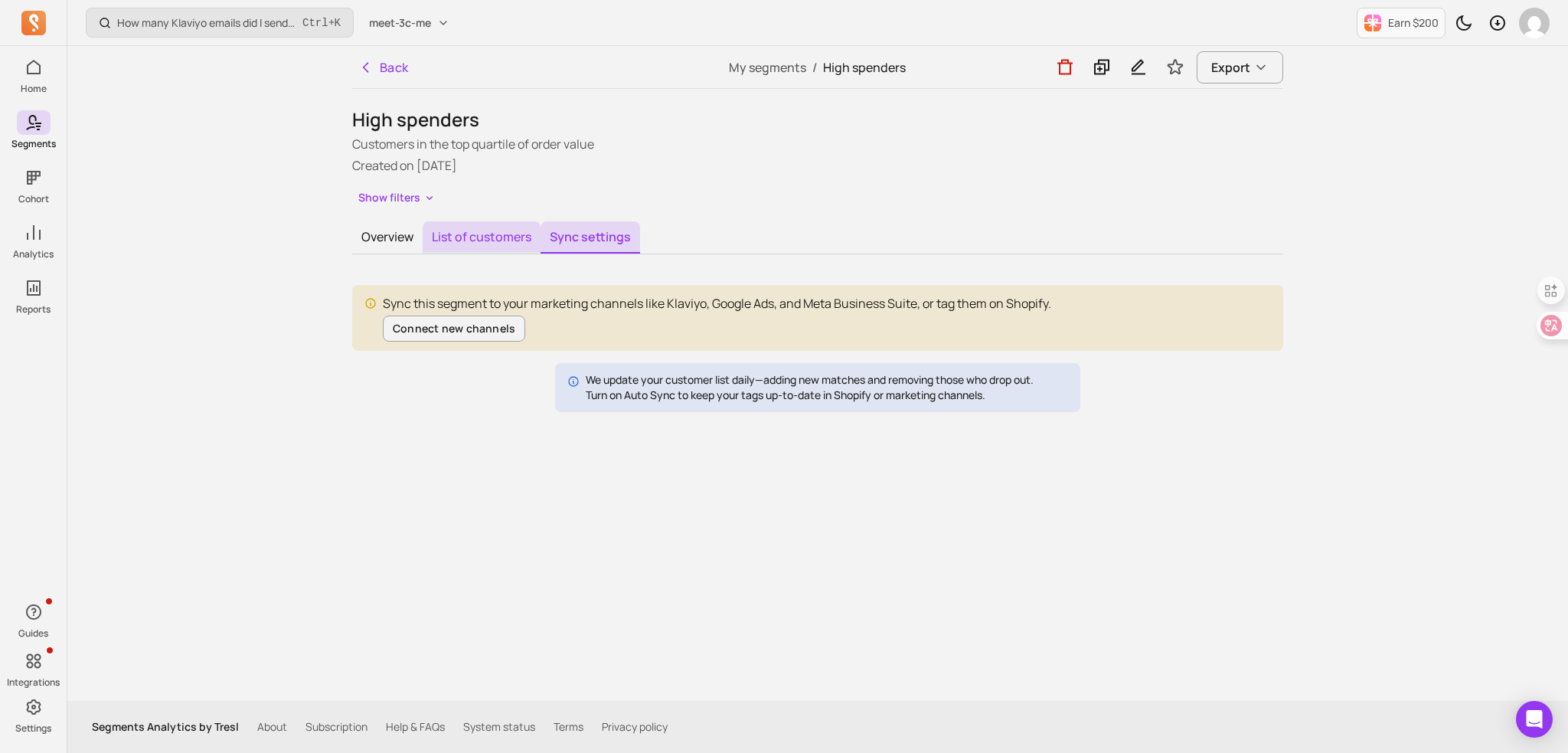
click at [478, 234] on button "List of customers" at bounding box center [482, 238] width 118 height 32
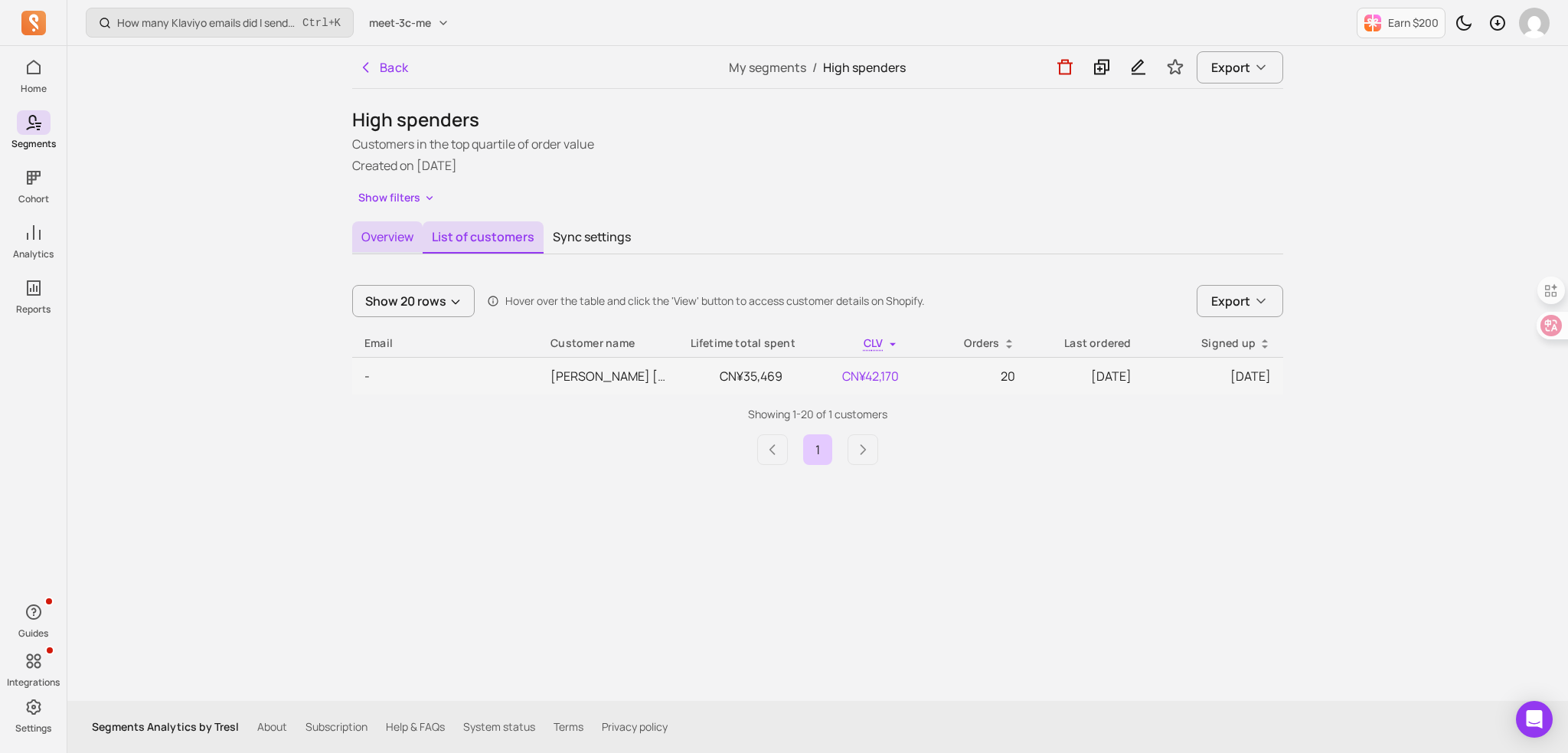
click at [385, 235] on button "Overview" at bounding box center [387, 238] width 71 height 32
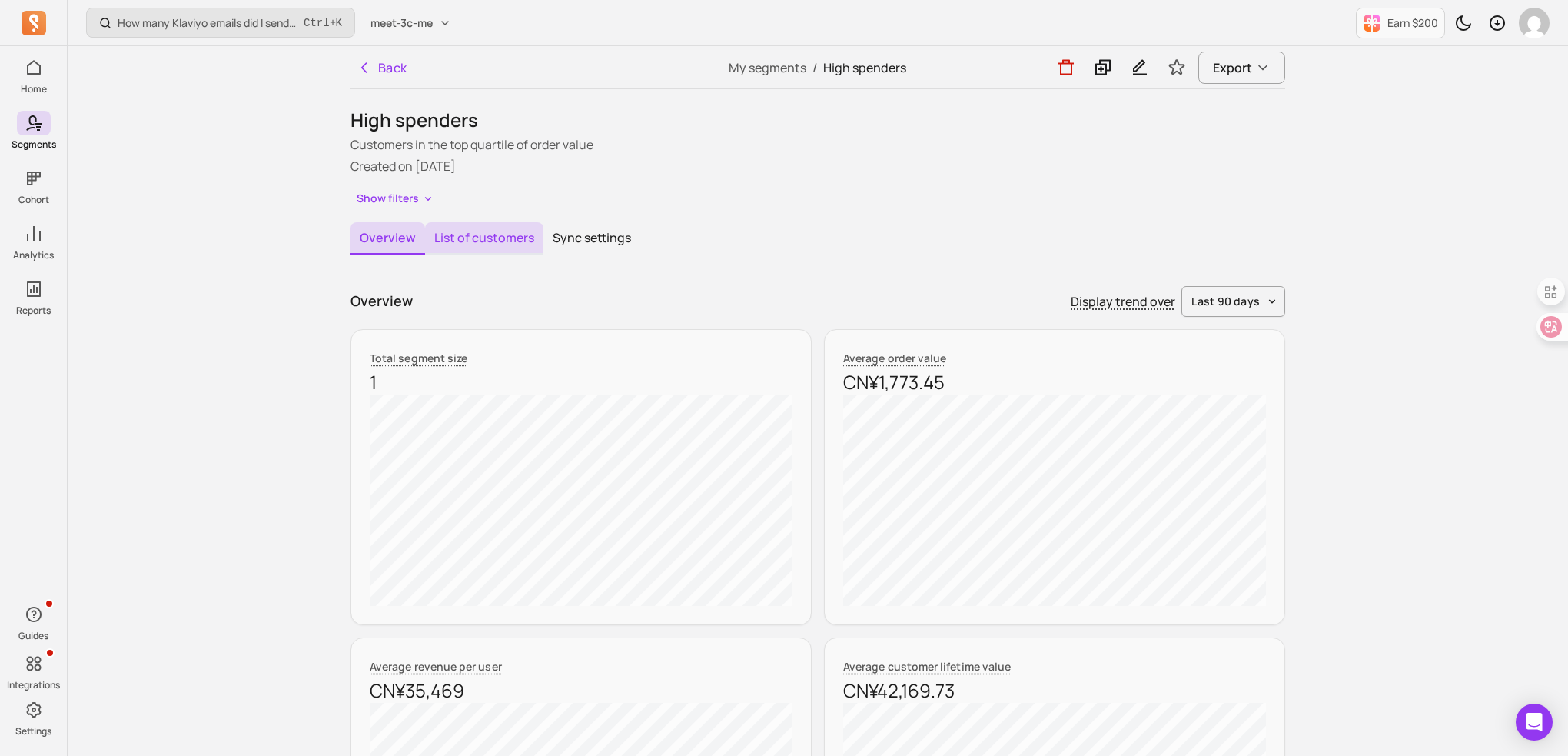
click at [486, 232] on button "List of customers" at bounding box center [484, 239] width 119 height 32
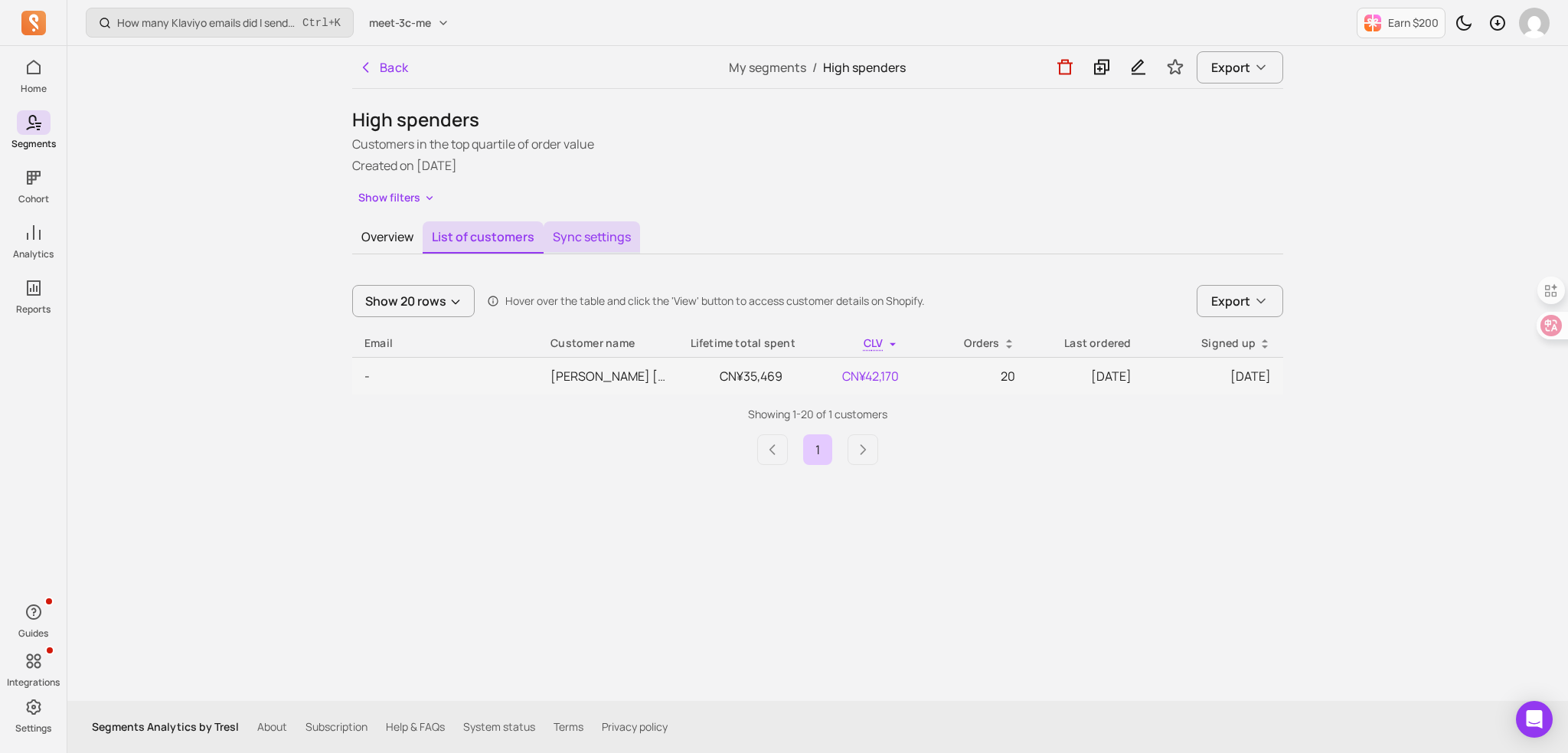
click at [580, 231] on button "Sync settings" at bounding box center [592, 238] width 97 height 32
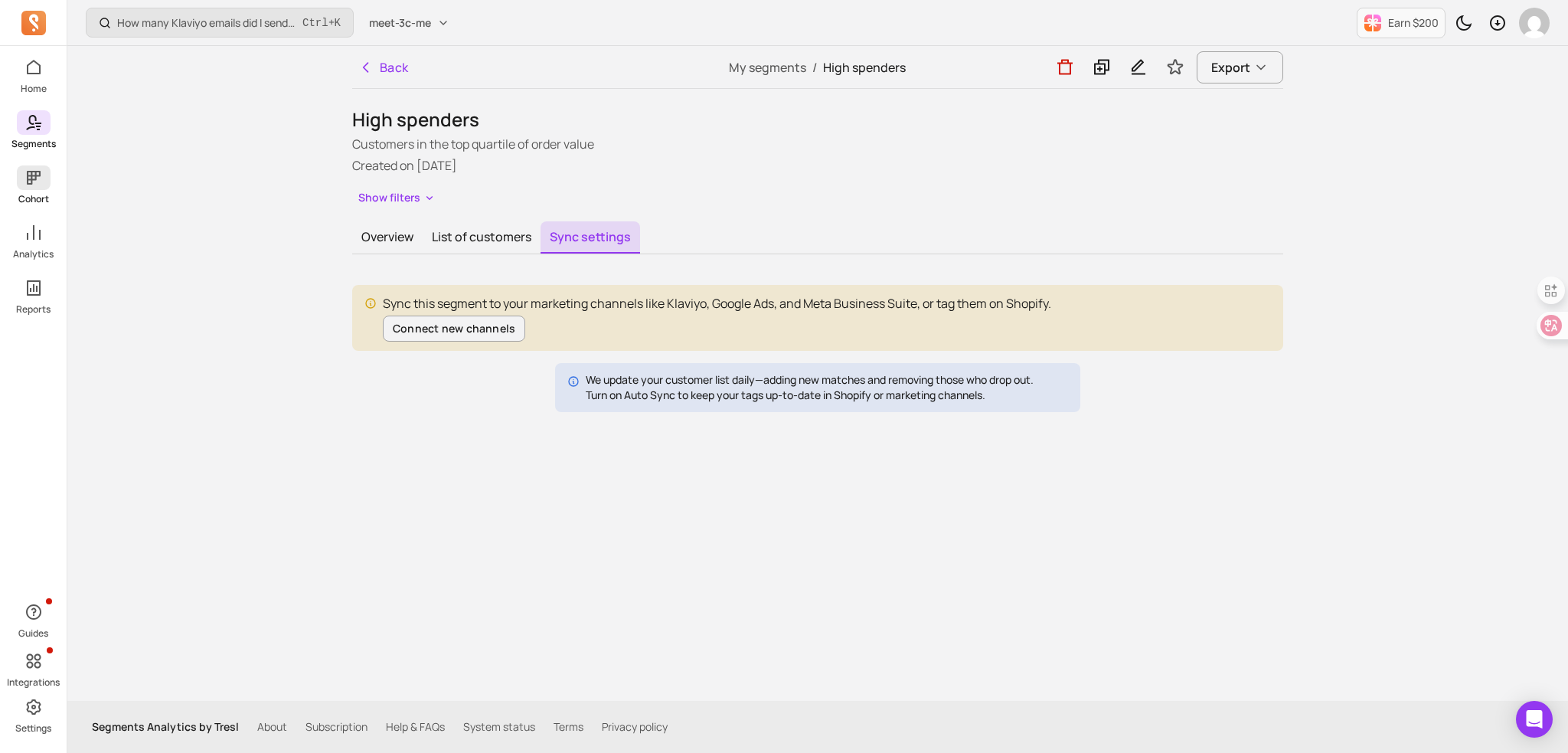
click at [35, 197] on p "Cohort" at bounding box center [34, 199] width 31 height 12
